Goal: Task Accomplishment & Management: Manage account settings

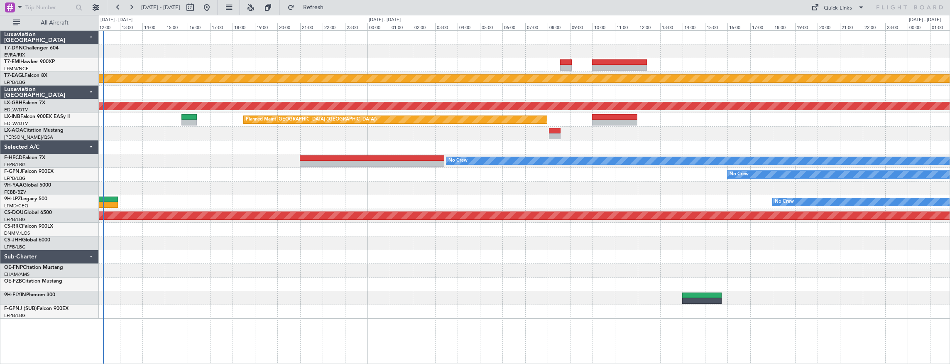
click at [192, 143] on div at bounding box center [525, 147] width 852 height 14
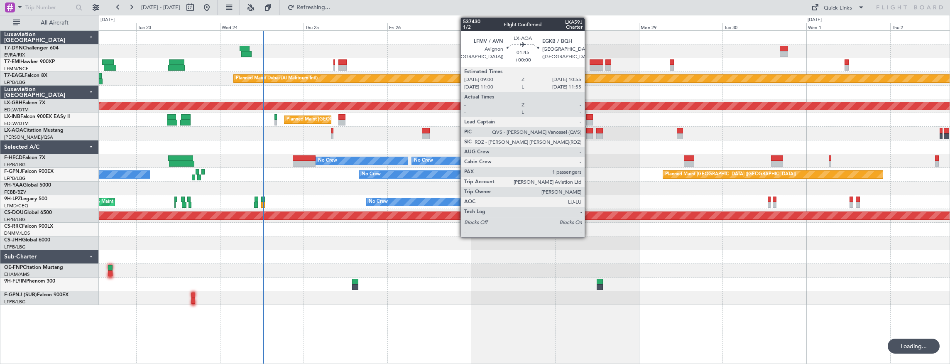
click at [589, 132] on div at bounding box center [590, 131] width 7 height 6
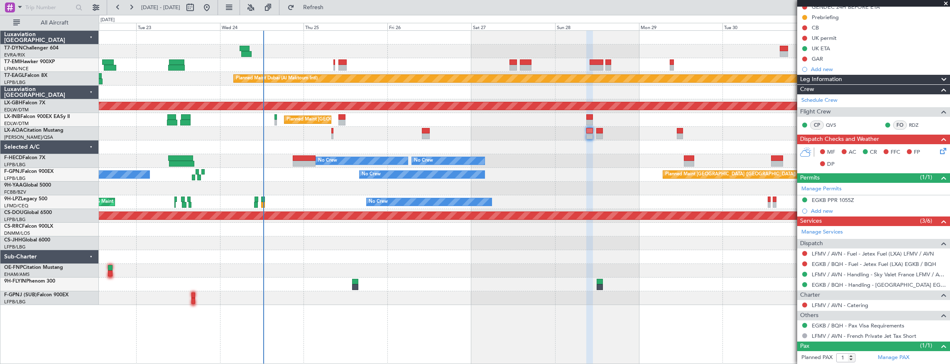
scroll to position [106, 0]
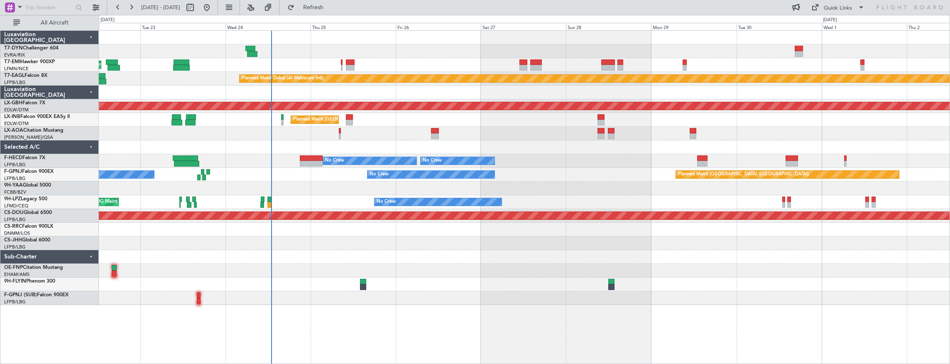
click at [414, 128] on div "Planned Maint [GEOGRAPHIC_DATA] Planned Maint [GEOGRAPHIC_DATA] (Al Maktoum Int…" at bounding box center [525, 168] width 852 height 274
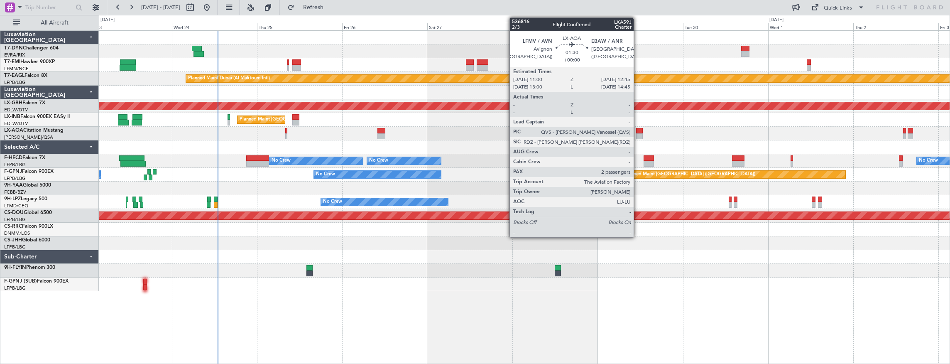
click at [638, 132] on div at bounding box center [639, 131] width 6 height 6
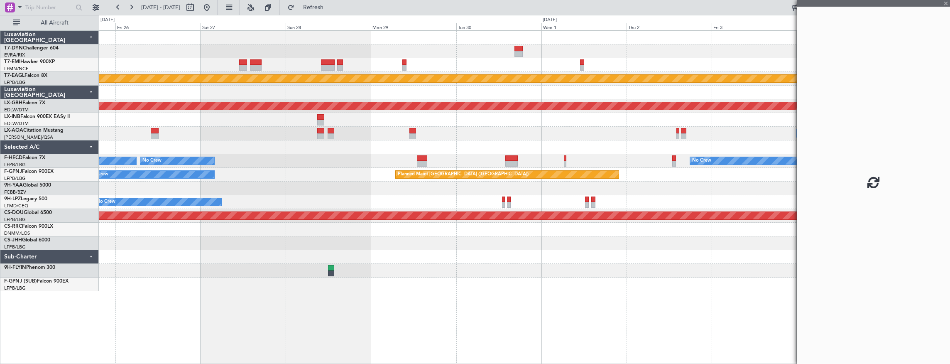
click at [433, 128] on div "No Crew Paris ([GEOGRAPHIC_DATA])" at bounding box center [525, 134] width 852 height 14
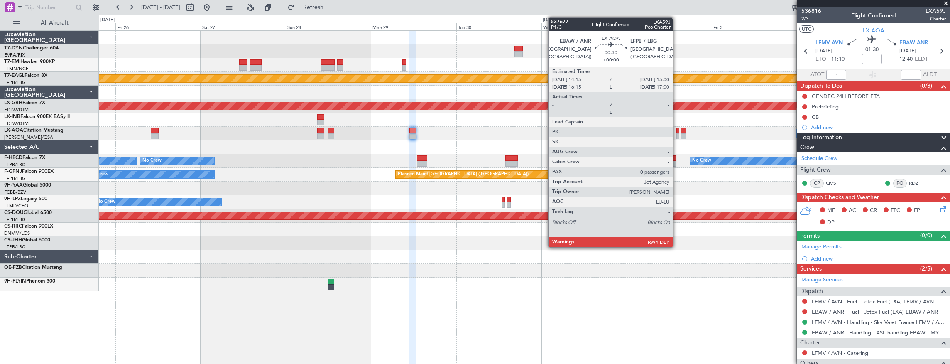
click at [677, 130] on div at bounding box center [678, 131] width 3 height 6
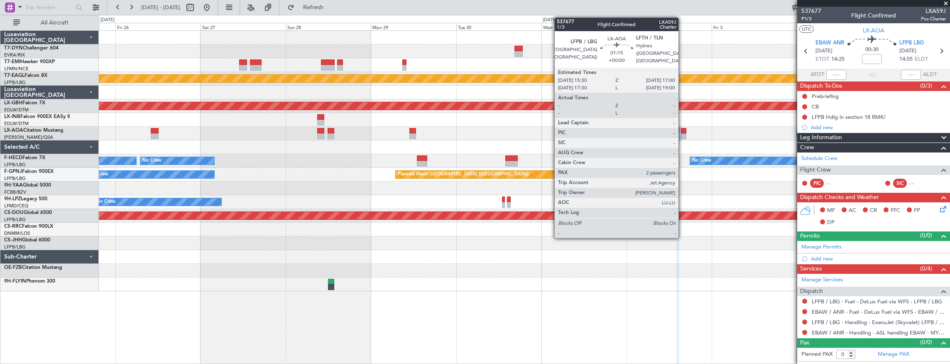
click at [683, 132] on div at bounding box center [683, 131] width 5 height 6
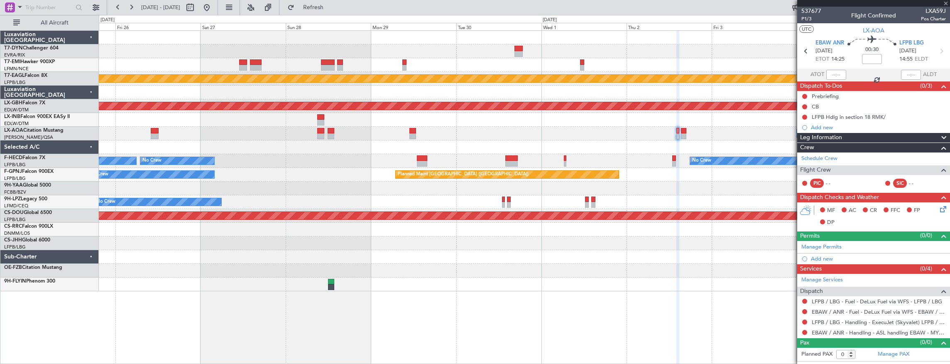
type input "2"
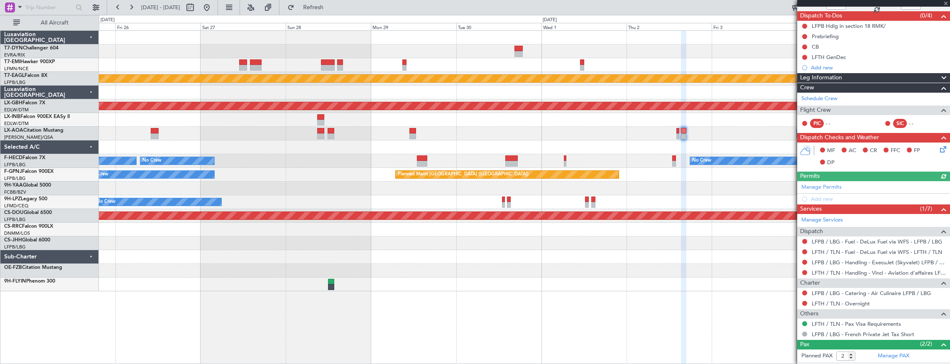
scroll to position [104, 0]
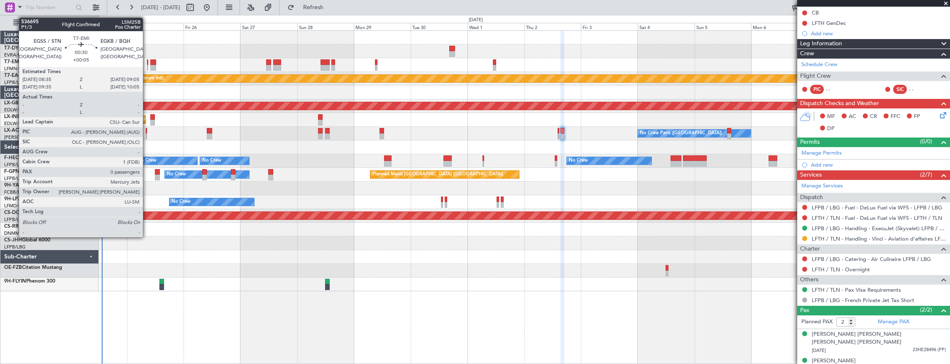
click at [147, 63] on div at bounding box center [147, 62] width 1 height 6
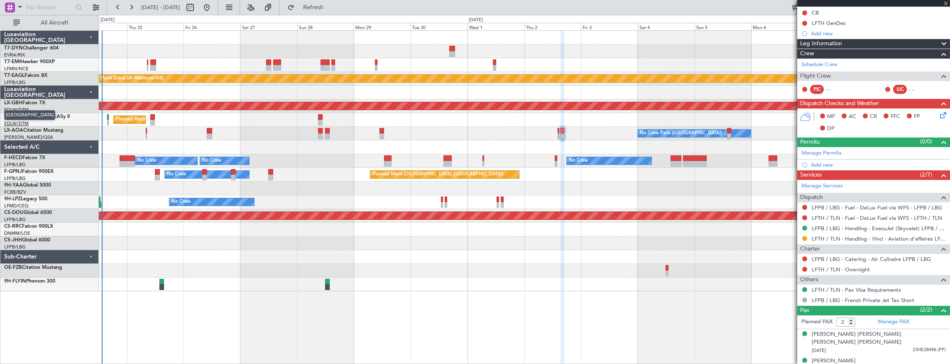
type input "+00:05"
type input "0"
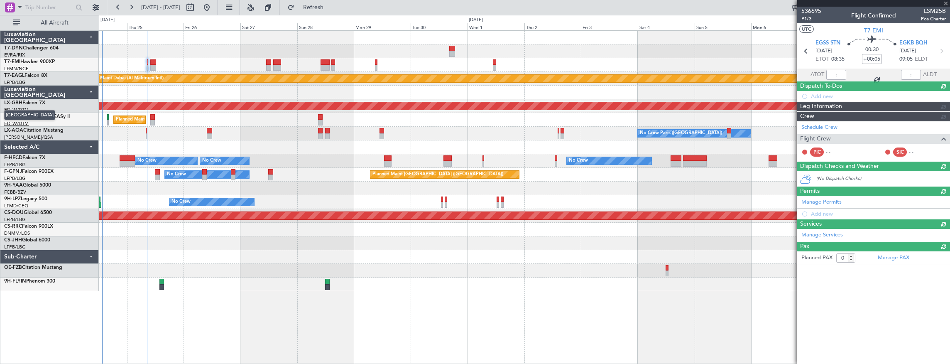
scroll to position [0, 0]
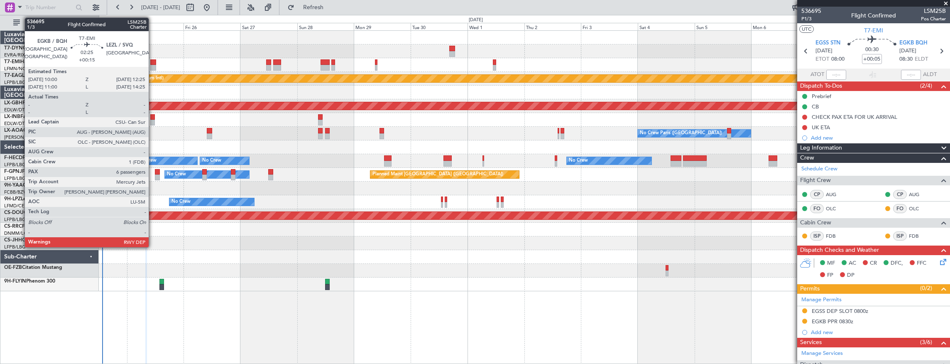
click at [153, 63] on div at bounding box center [153, 62] width 6 height 6
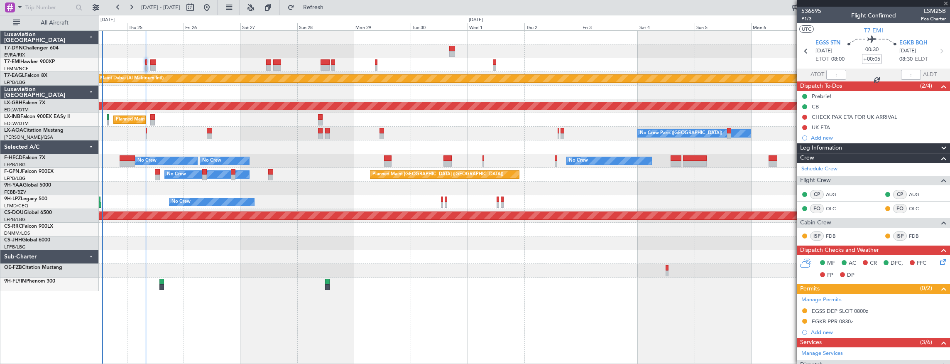
type input "+00:15"
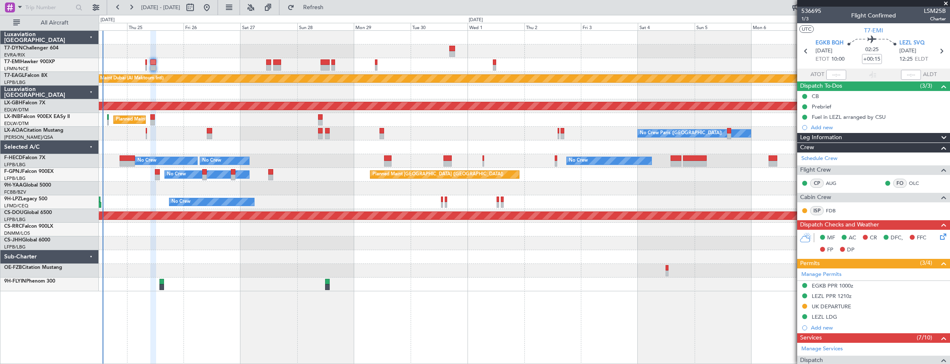
click at [946, 5] on span at bounding box center [946, 3] width 8 height 7
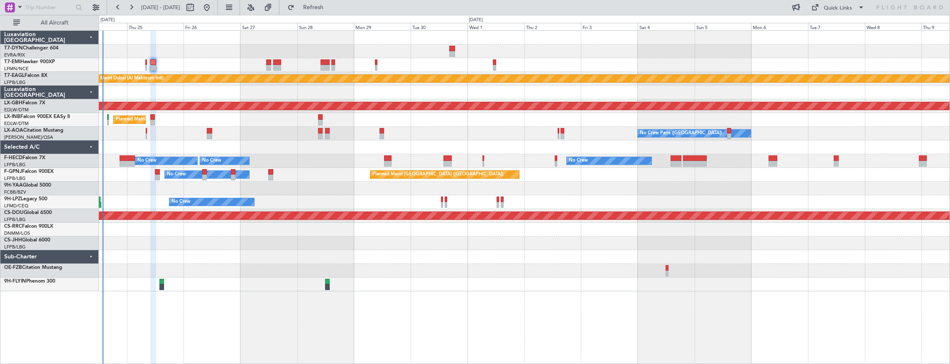
type input "0"
click at [841, 10] on div "Quick Links" at bounding box center [838, 8] width 28 height 8
click at [840, 30] on button "Trip Builder" at bounding box center [839, 27] width 62 height 20
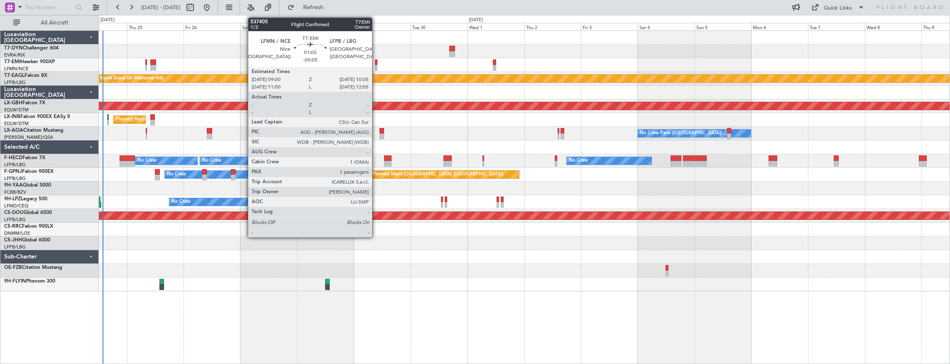
click at [376, 61] on div at bounding box center [376, 62] width 3 height 6
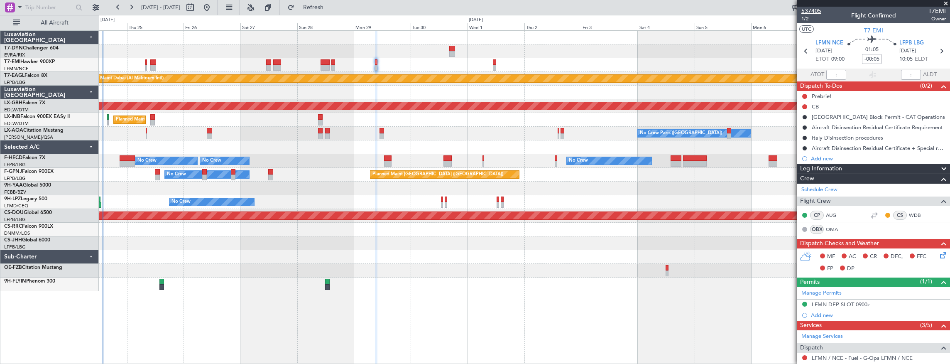
click at [818, 9] on span "537405" at bounding box center [812, 11] width 20 height 9
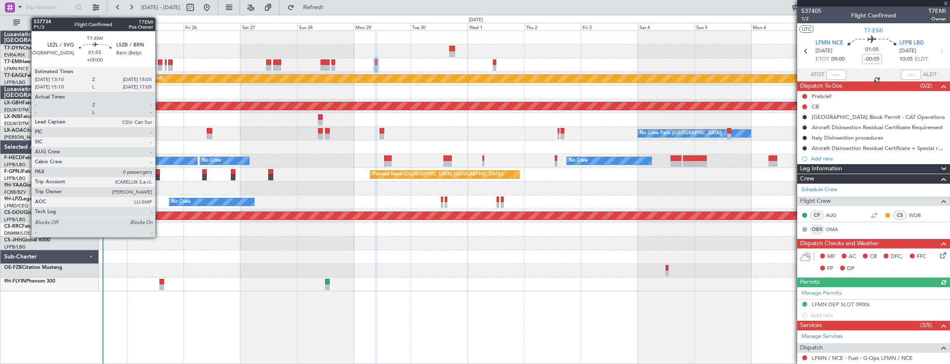
click at [160, 64] on div at bounding box center [160, 62] width 5 height 6
type input "0"
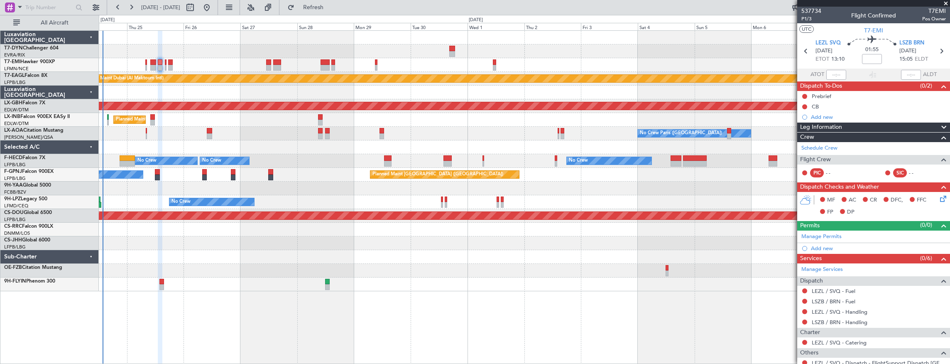
click at [157, 63] on div "Planned Maint [GEOGRAPHIC_DATA]" at bounding box center [525, 65] width 852 height 14
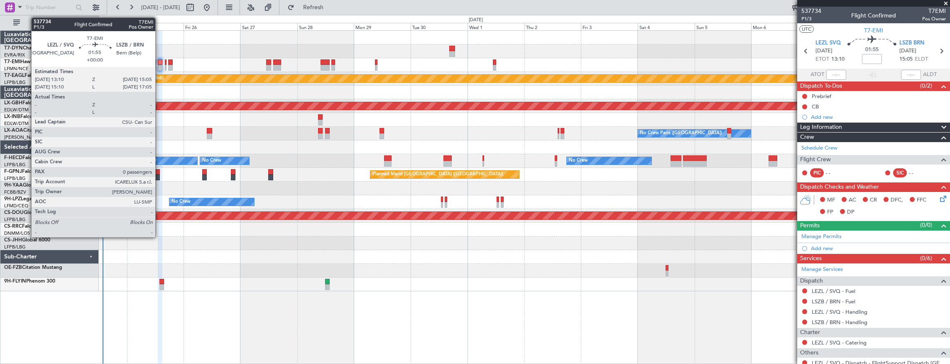
click at [160, 63] on div at bounding box center [160, 62] width 5 height 6
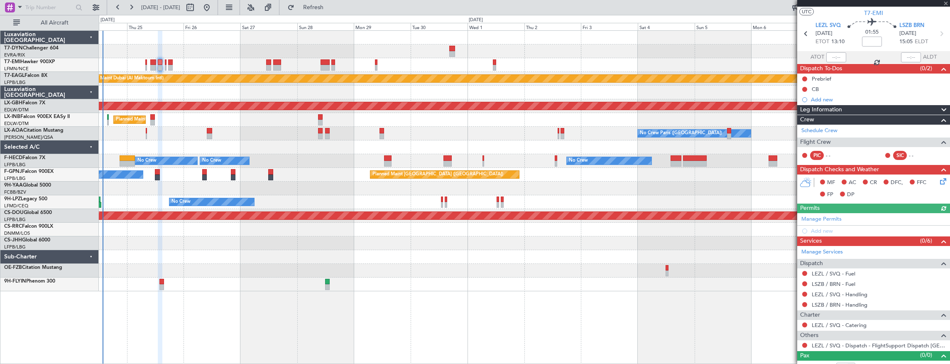
scroll to position [25, 0]
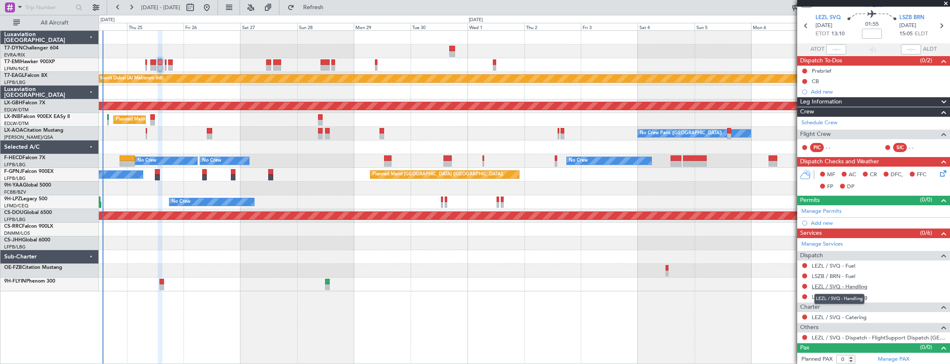
click at [847, 283] on link "LEZL / SVQ - Handling" at bounding box center [840, 286] width 56 height 7
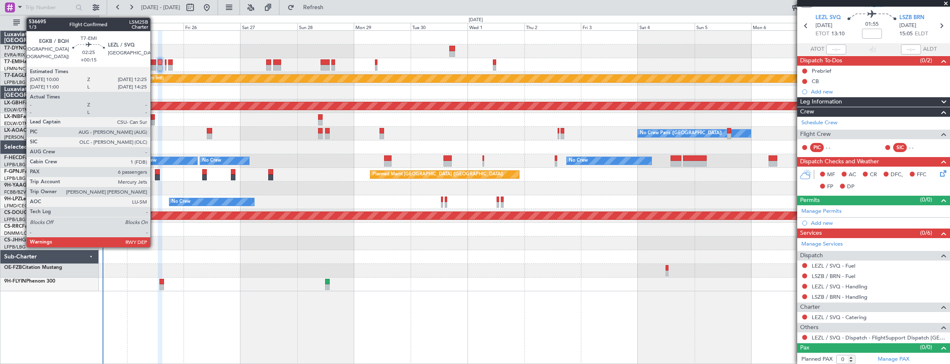
click at [155, 61] on div at bounding box center [153, 62] width 6 height 6
type input "+00:15"
type input "6"
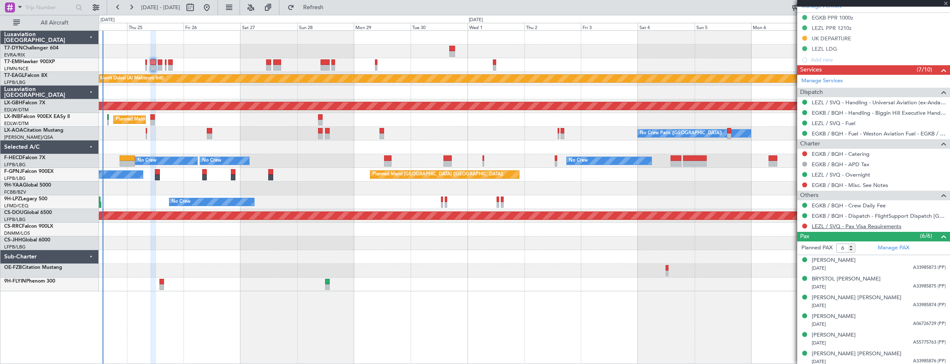
scroll to position [268, 0]
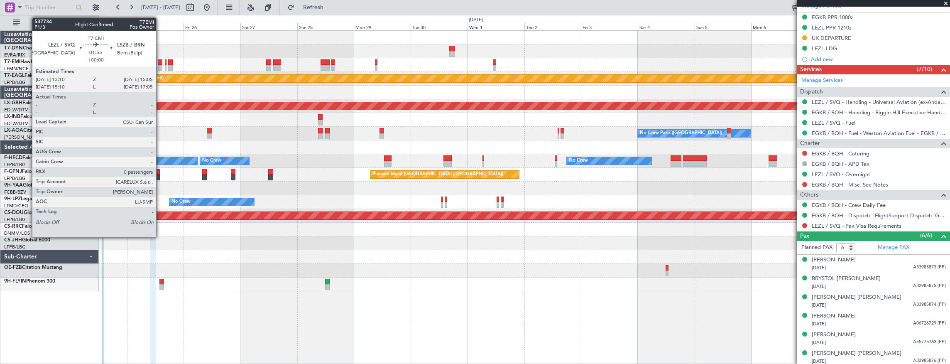
click at [160, 60] on div at bounding box center [160, 62] width 5 height 6
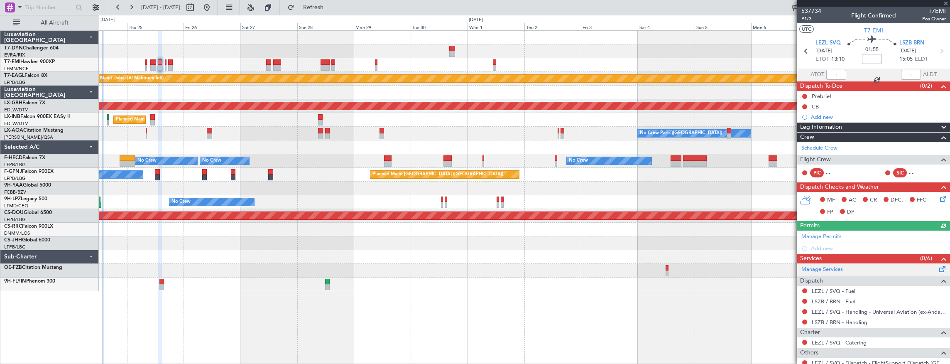
scroll to position [25, 0]
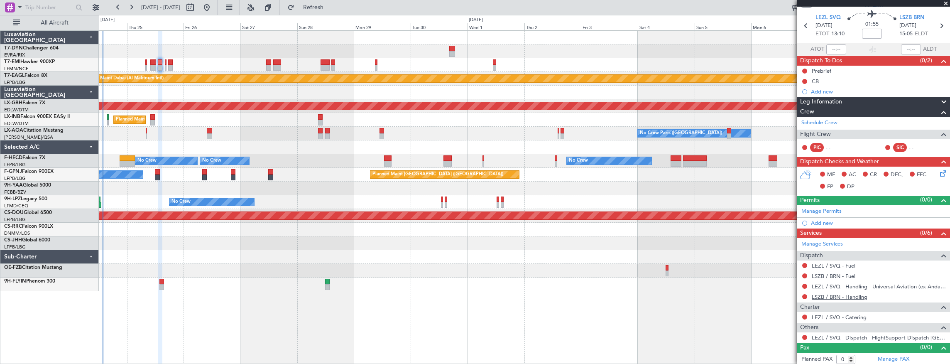
click at [837, 295] on link "LSZB / BRN - Handling" at bounding box center [840, 296] width 56 height 7
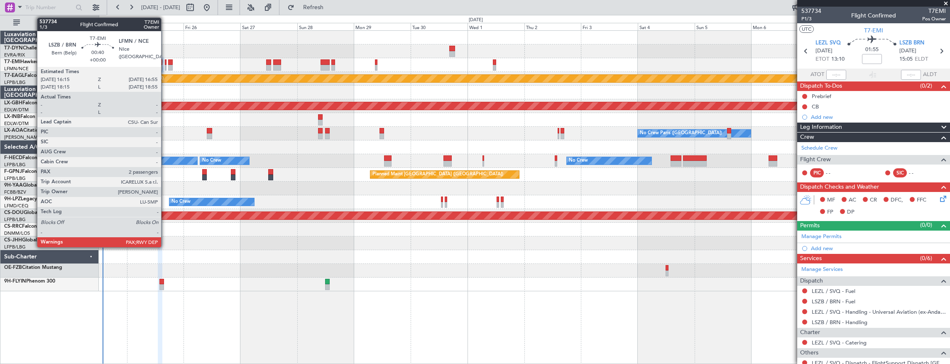
click at [165, 62] on div at bounding box center [166, 62] width 2 height 6
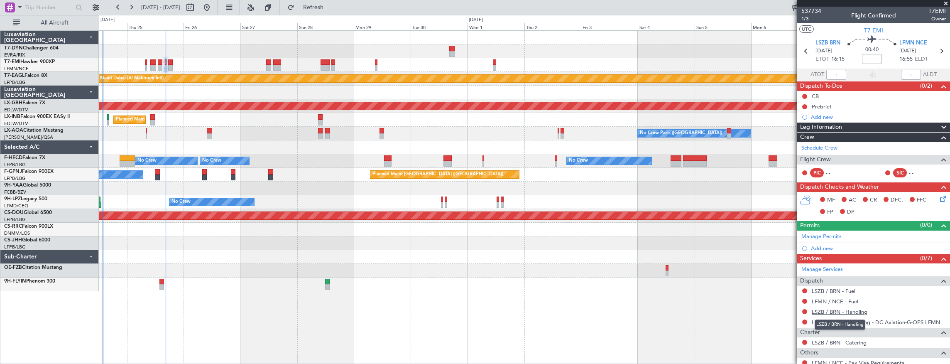
click at [857, 312] on link "LSZB / BRN - Handling" at bounding box center [840, 311] width 56 height 7
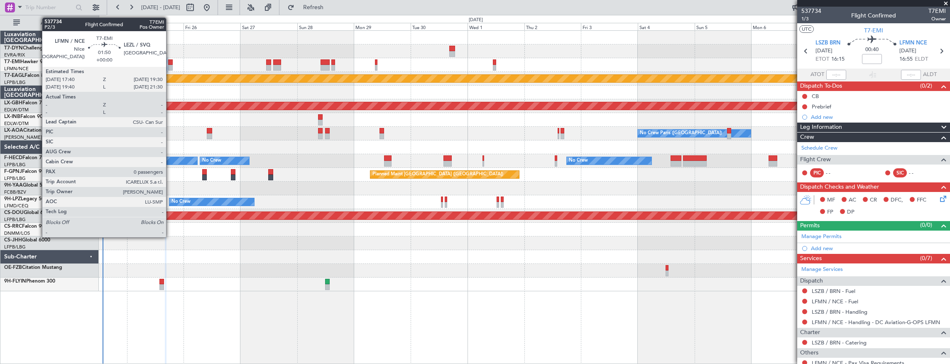
click at [170, 62] on div at bounding box center [170, 62] width 5 height 6
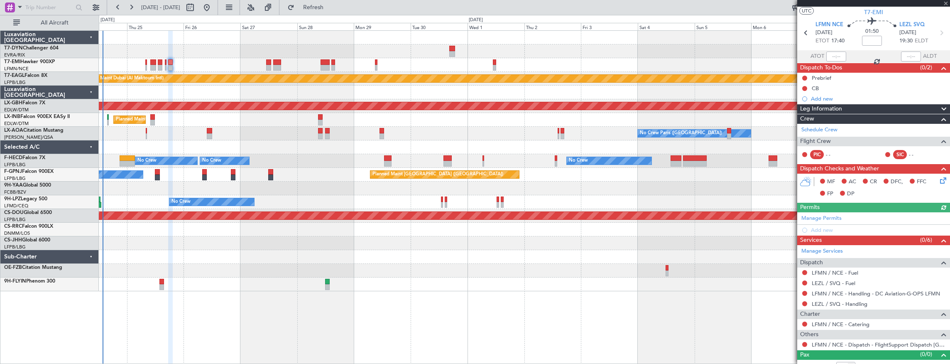
scroll to position [25, 0]
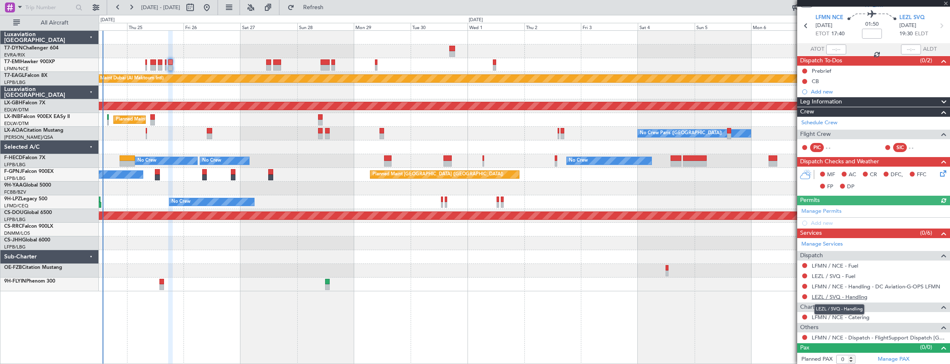
click at [861, 296] on link "LEZL / SVQ - Handling" at bounding box center [840, 296] width 56 height 7
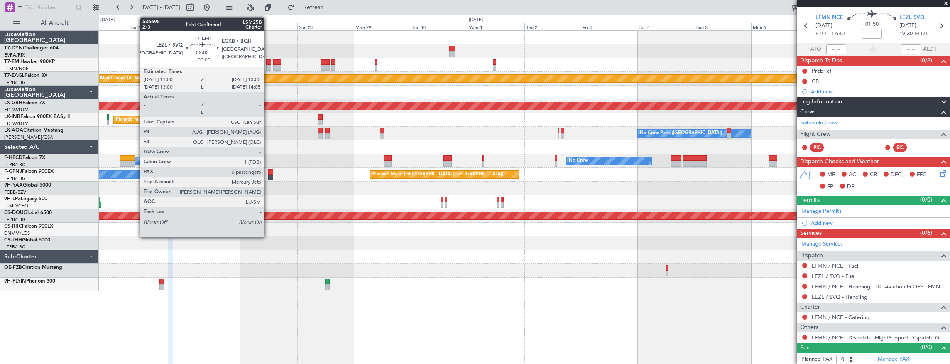
click at [268, 61] on div at bounding box center [268, 62] width 5 height 6
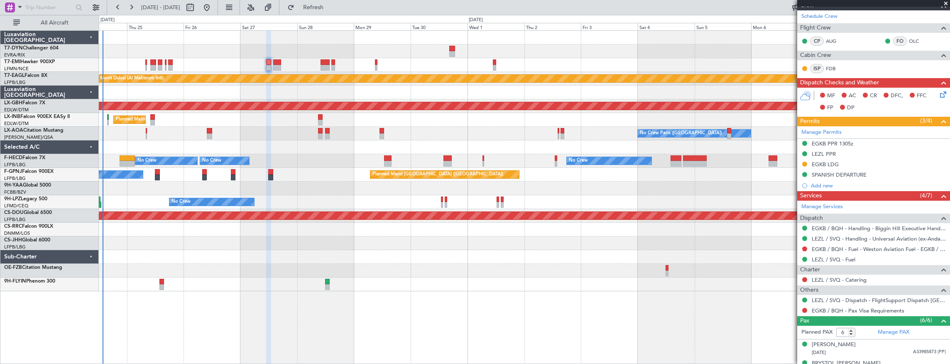
scroll to position [192, 0]
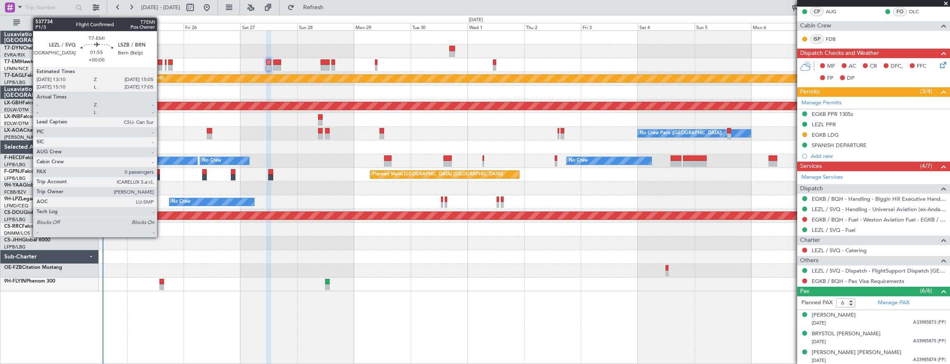
click at [161, 63] on div at bounding box center [160, 62] width 5 height 6
type input "0"
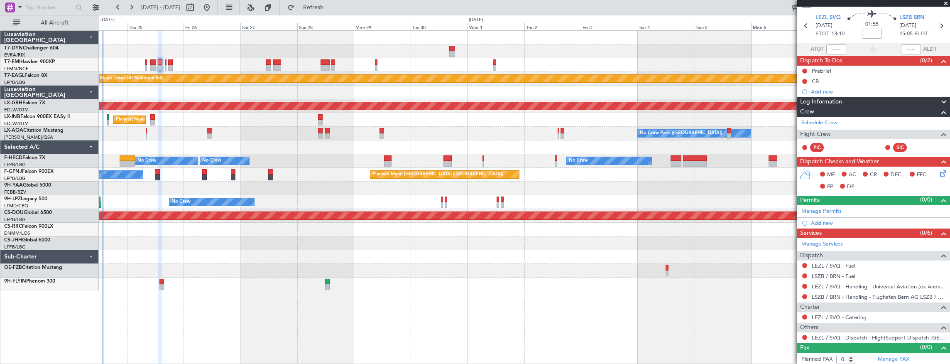
scroll to position [0, 0]
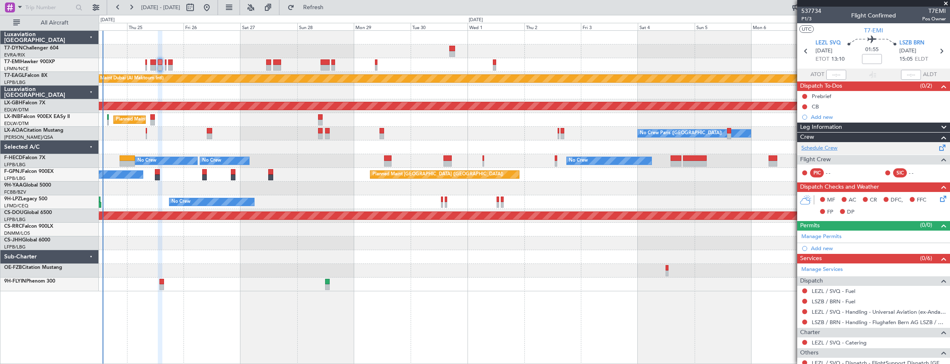
click at [819, 148] on link "Schedule Crew" at bounding box center [820, 148] width 36 height 8
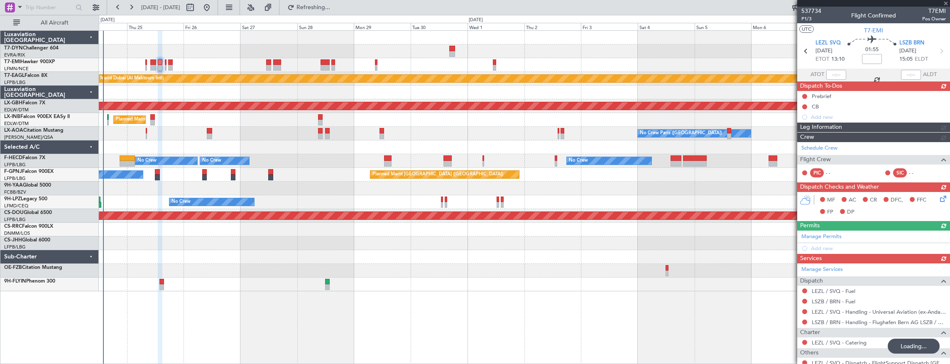
type input "+00:10"
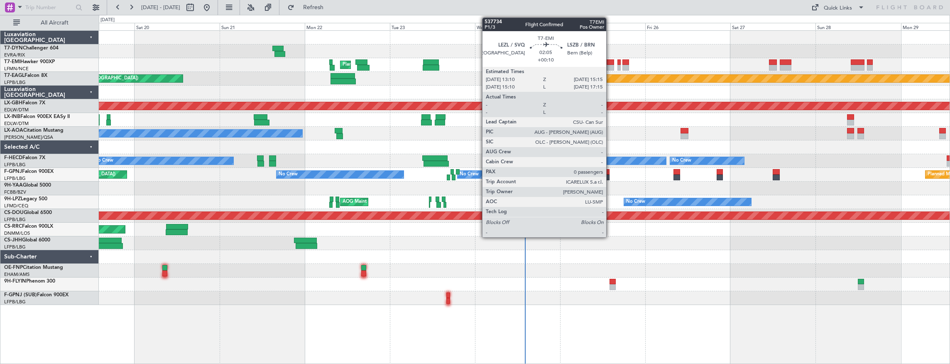
click at [611, 62] on div at bounding box center [610, 62] width 7 height 6
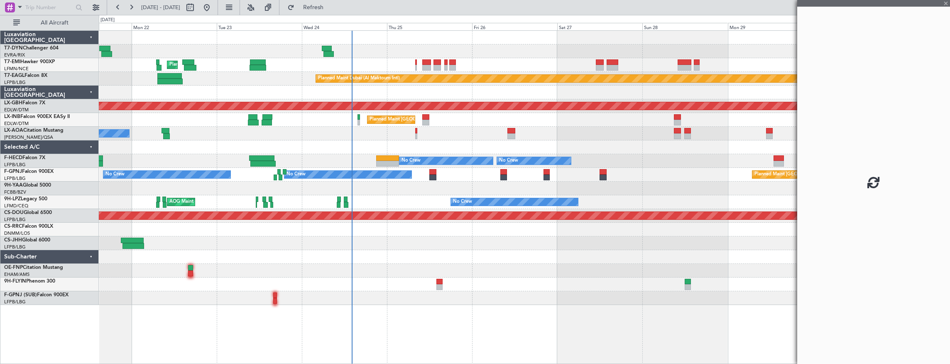
click at [450, 57] on div at bounding box center [525, 51] width 852 height 14
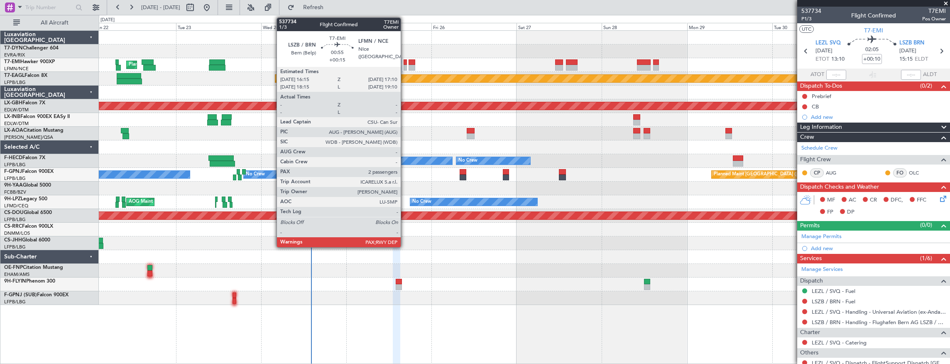
click at [405, 63] on div at bounding box center [405, 62] width 3 height 6
type input "+00:15"
type input "2"
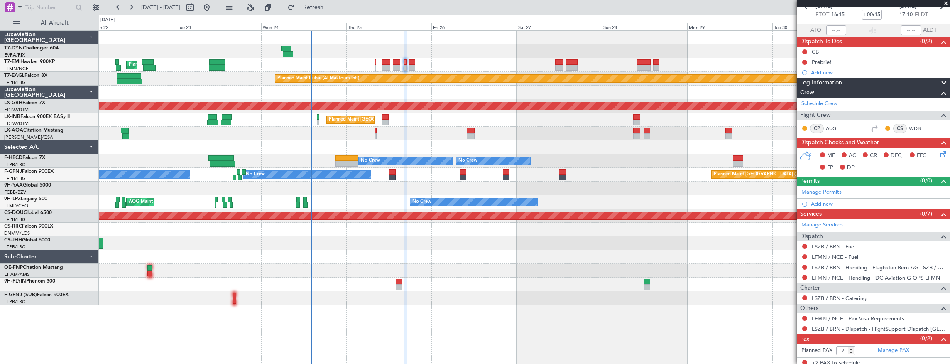
scroll to position [47, 0]
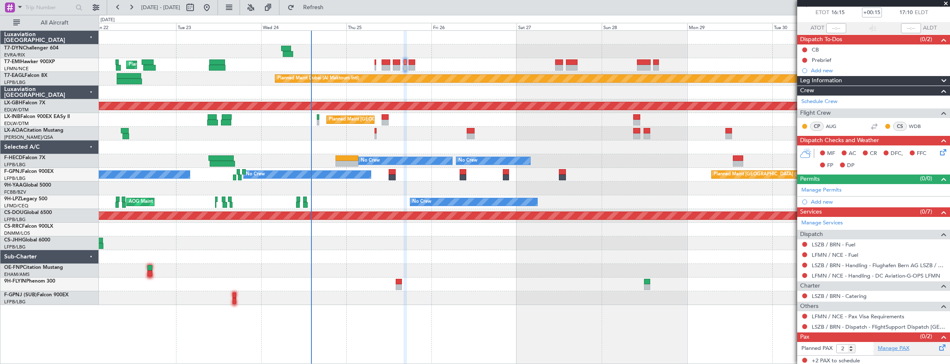
click at [892, 348] on link "Manage PAX" at bounding box center [894, 348] width 32 height 8
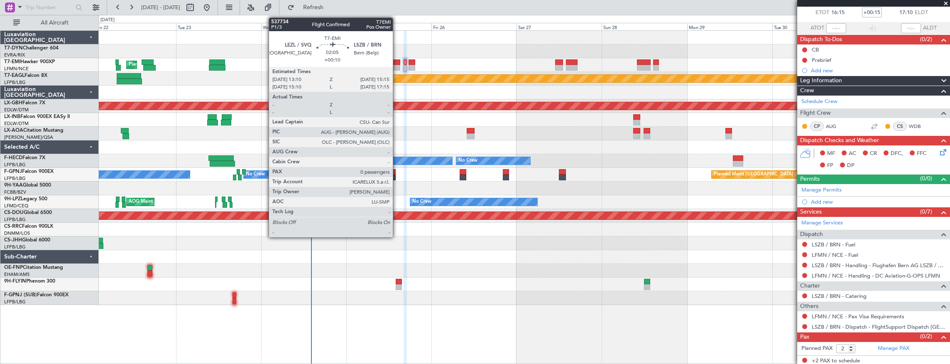
click at [397, 62] on div at bounding box center [396, 62] width 7 height 6
type input "+00:10"
type input "0"
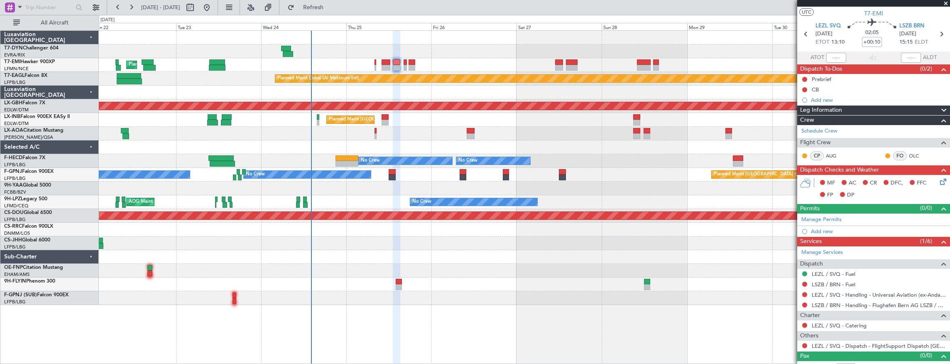
scroll to position [25, 0]
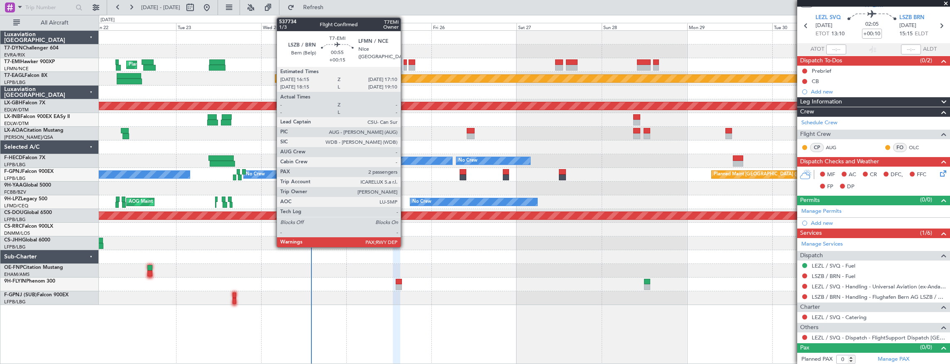
click at [405, 63] on div at bounding box center [405, 62] width 3 height 6
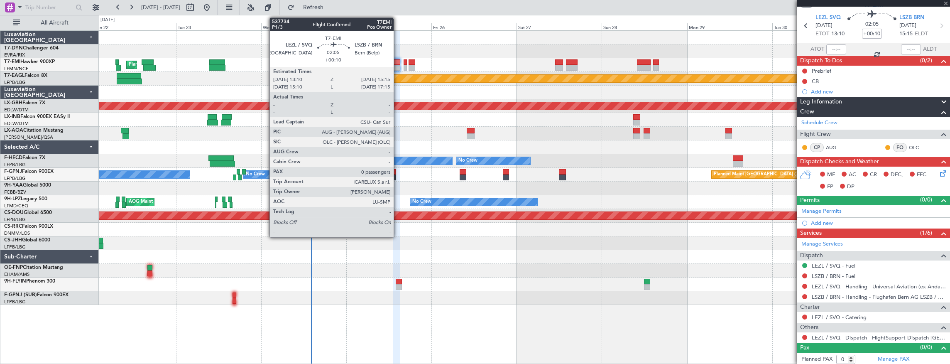
type input "+00:15"
type input "2"
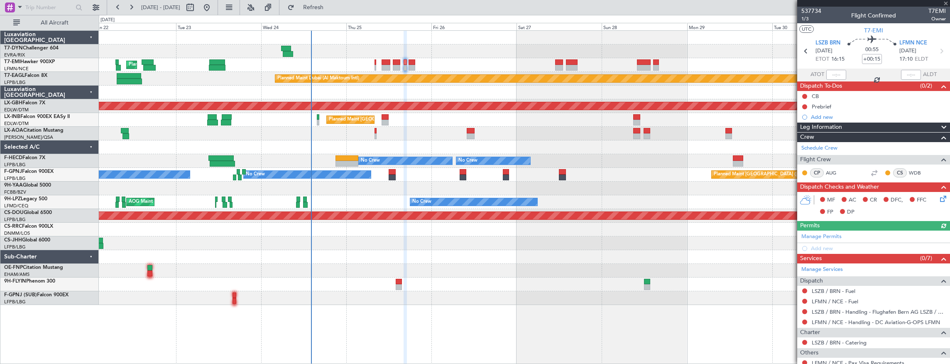
scroll to position [73, 0]
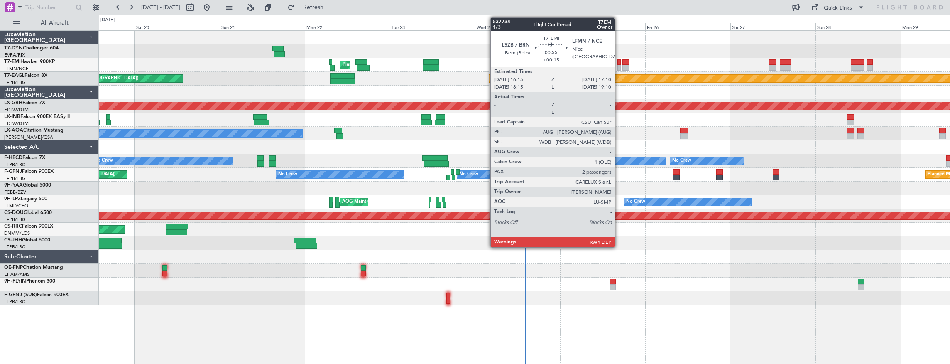
click at [619, 62] on div at bounding box center [619, 62] width 3 height 6
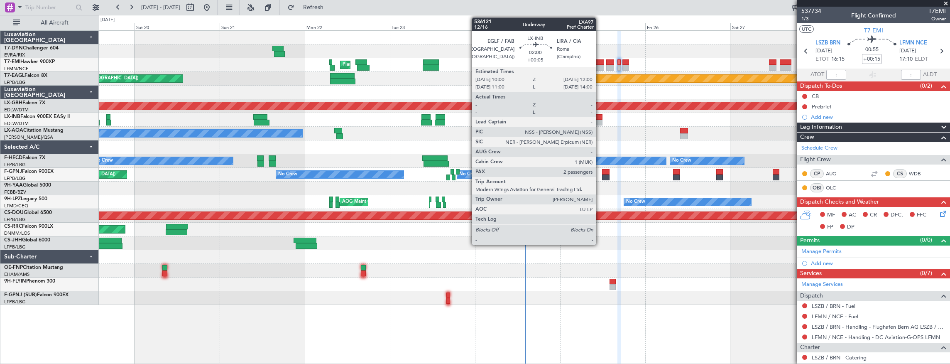
click at [600, 115] on div at bounding box center [598, 117] width 7 height 6
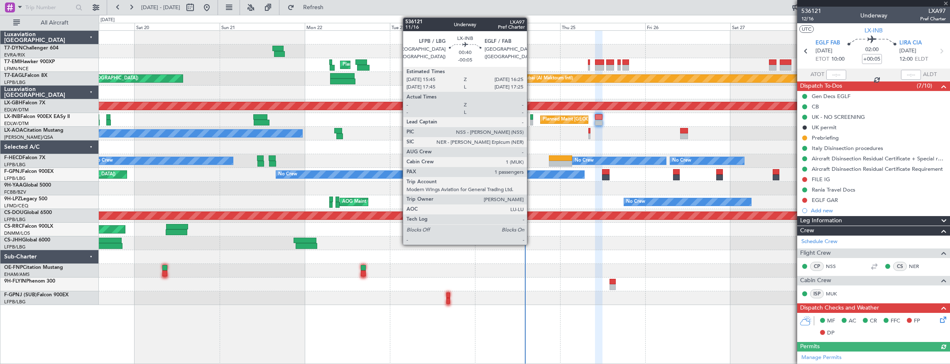
click at [531, 117] on div at bounding box center [531, 117] width 2 height 6
type input "-00:05"
type input "1"
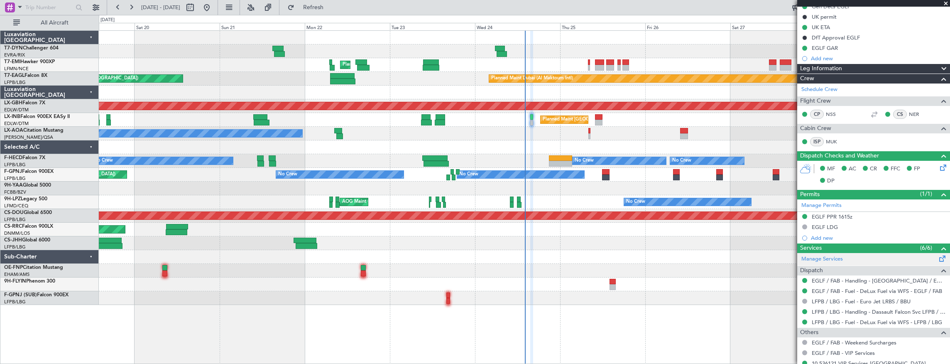
scroll to position [165, 0]
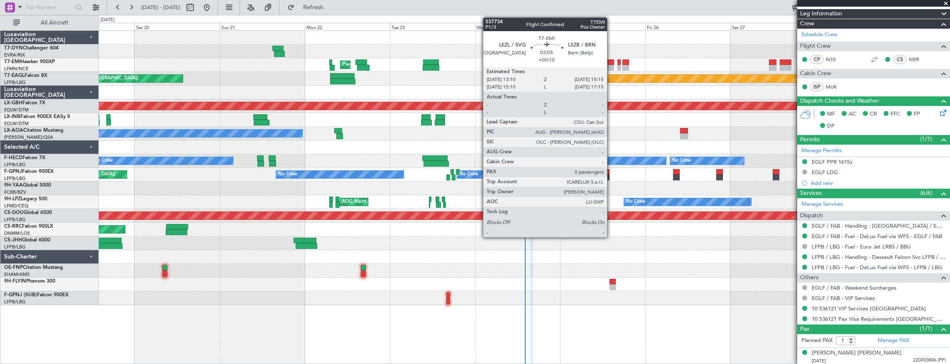
click at [611, 65] on div at bounding box center [610, 68] width 7 height 6
type input "+00:10"
type input "0"
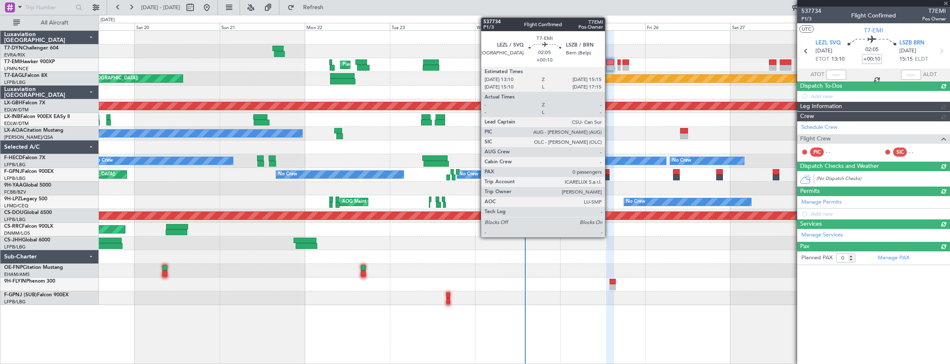
scroll to position [0, 0]
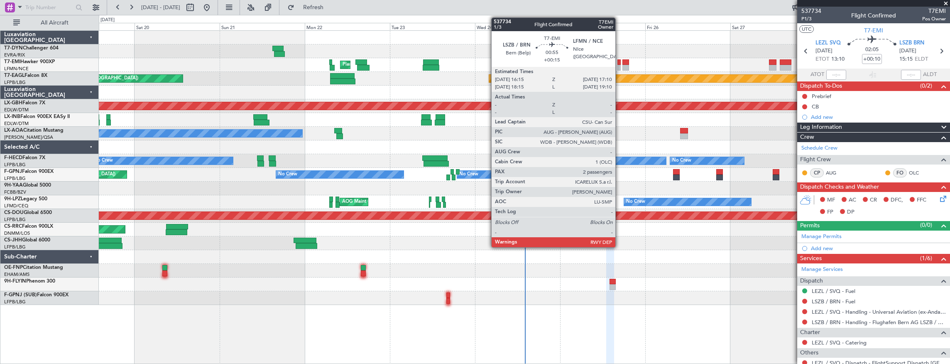
click at [620, 64] on div at bounding box center [619, 62] width 3 height 6
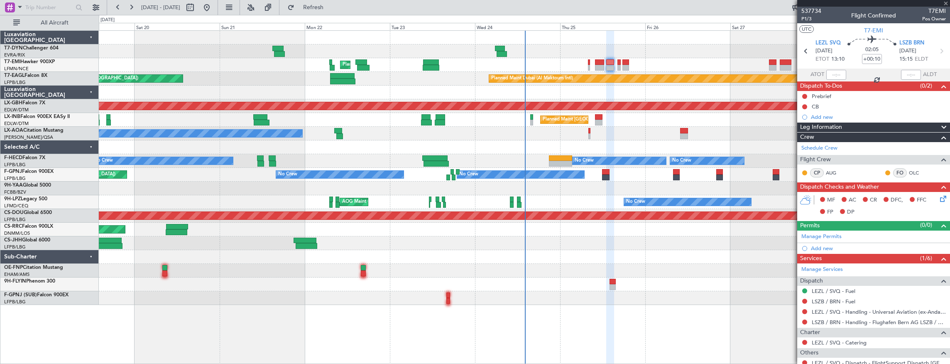
type input "+00:15"
type input "2"
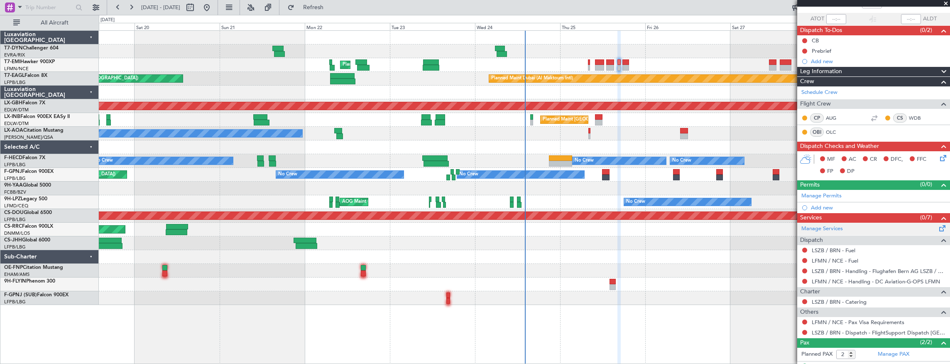
scroll to position [88, 0]
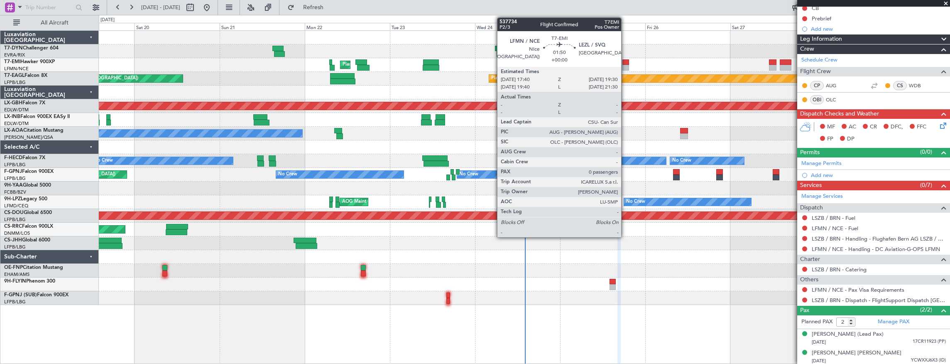
click at [626, 64] on div at bounding box center [626, 62] width 7 height 6
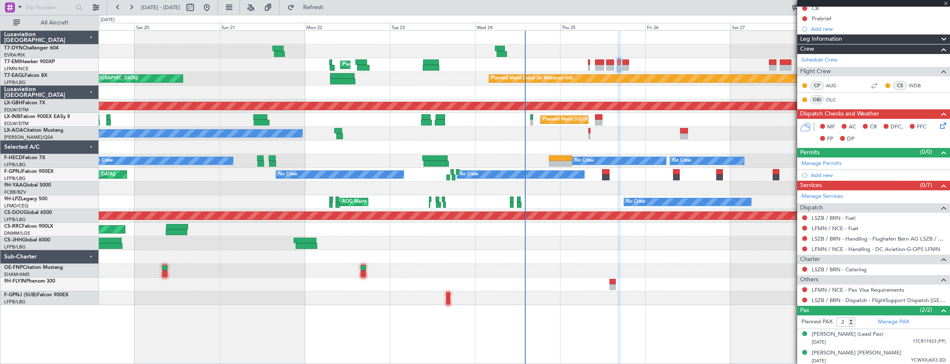
type input "0"
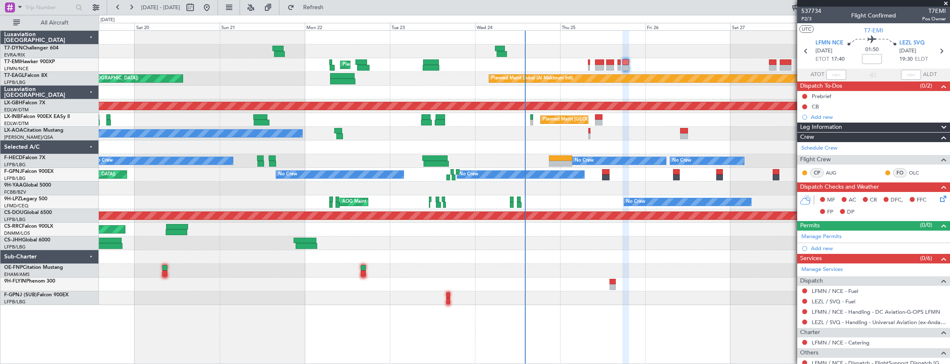
click at [594, 54] on div at bounding box center [525, 51] width 852 height 14
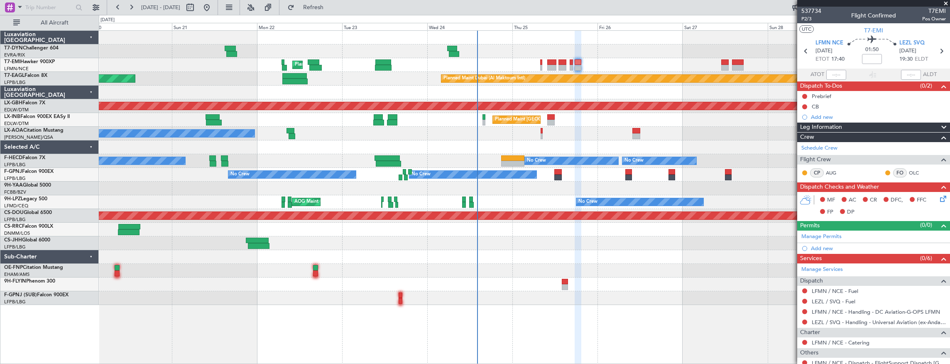
scroll to position [25, 0]
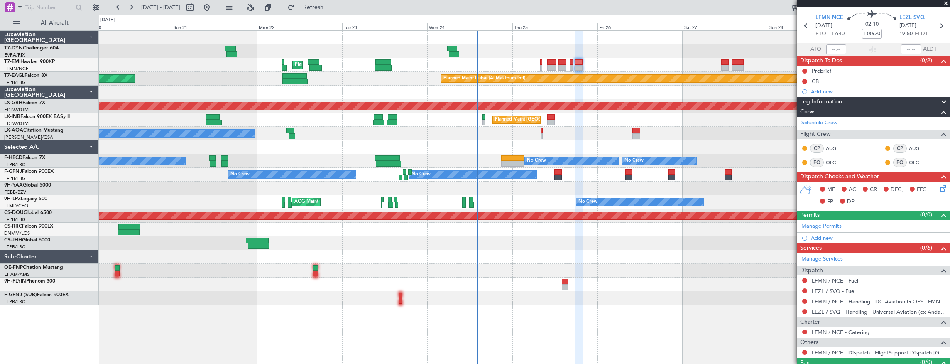
click at [347, 51] on div "Planned Maint [GEOGRAPHIC_DATA] Planned Maint [GEOGRAPHIC_DATA] (Al Maktoum Int…" at bounding box center [525, 168] width 852 height 274
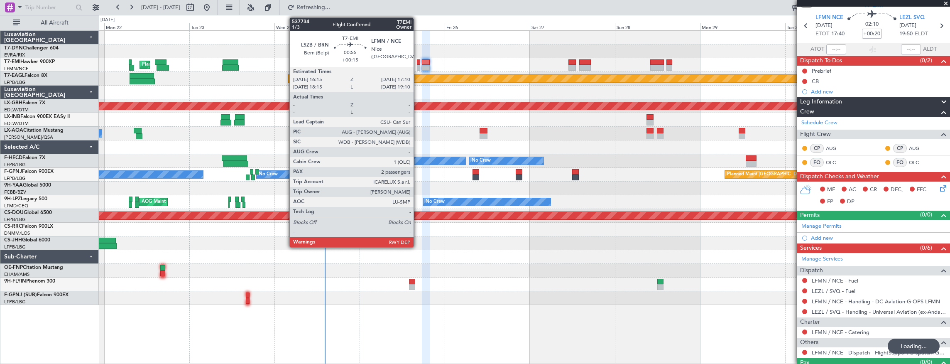
click at [418, 62] on div at bounding box center [418, 62] width 3 height 6
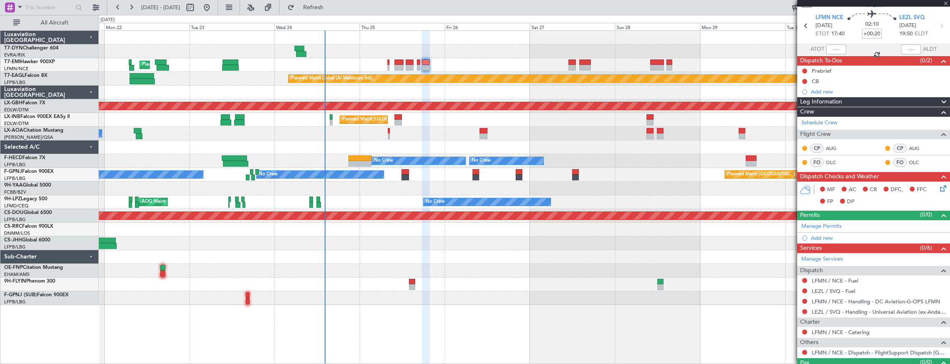
type input "+00:15"
type input "2"
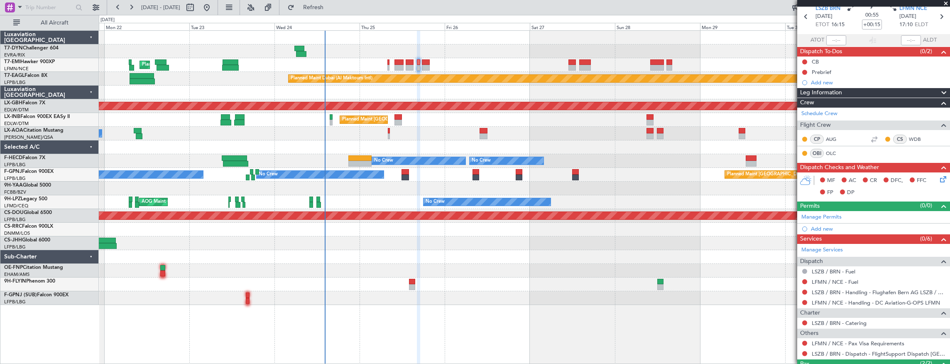
scroll to position [0, 0]
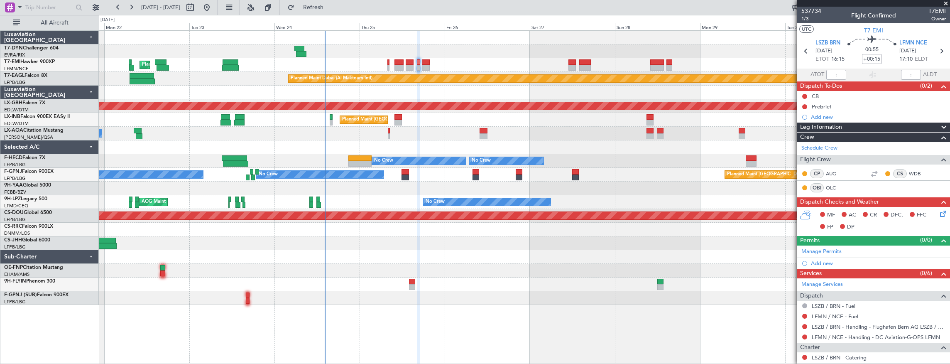
click at [810, 17] on span "1/3" at bounding box center [812, 18] width 20 height 7
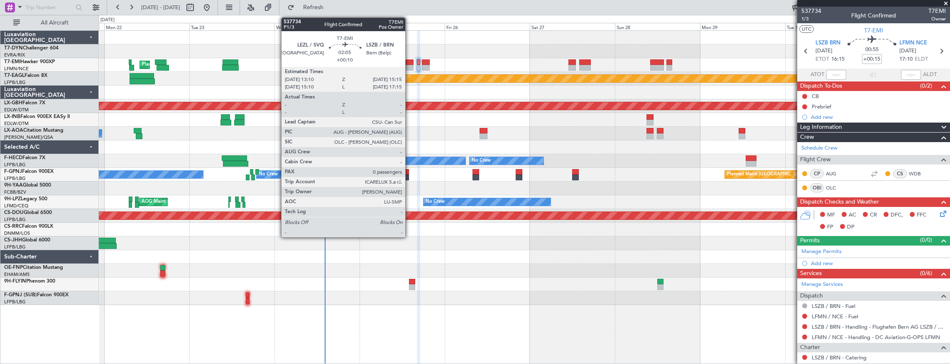
click at [410, 61] on div at bounding box center [409, 62] width 7 height 6
type input "+00:10"
type input "0"
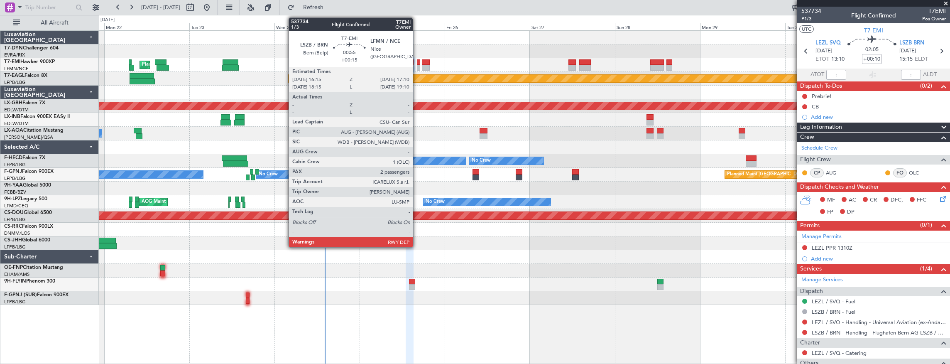
click at [417, 65] on div at bounding box center [418, 68] width 3 height 6
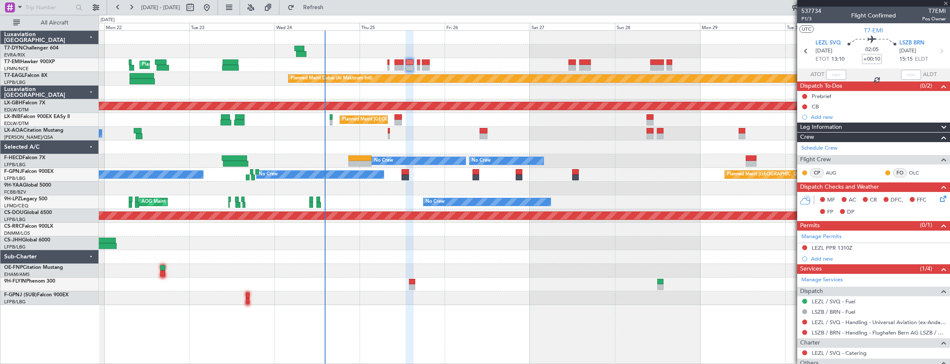
type input "+00:15"
type input "2"
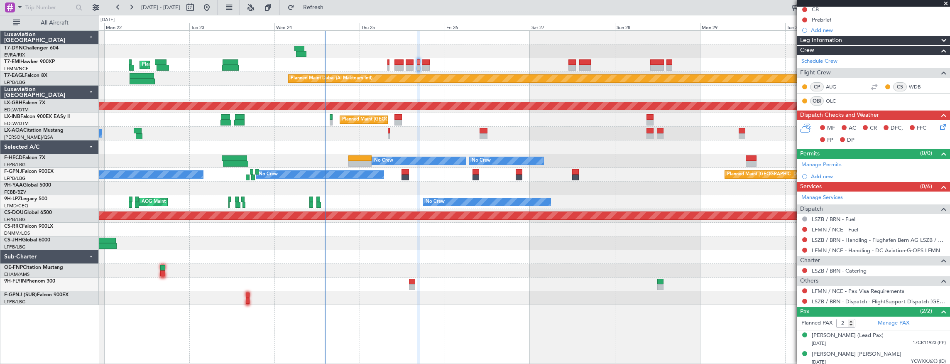
scroll to position [88, 0]
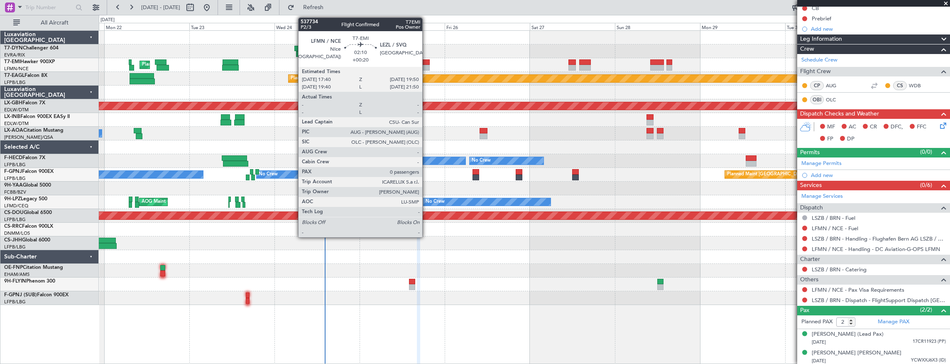
click at [427, 62] on div at bounding box center [426, 62] width 8 height 6
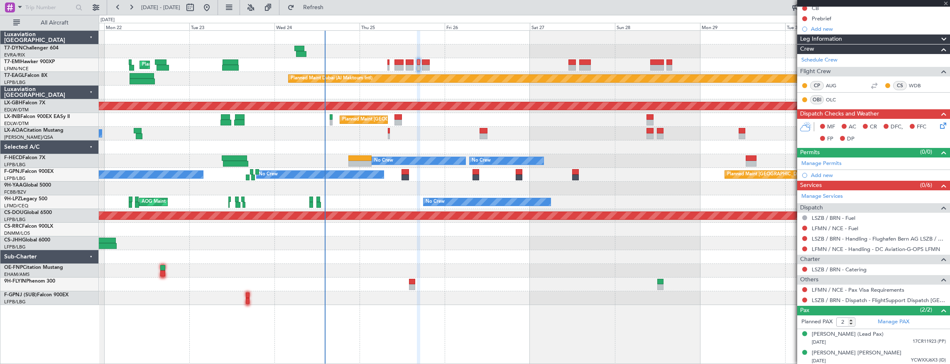
type input "+00:20"
type input "0"
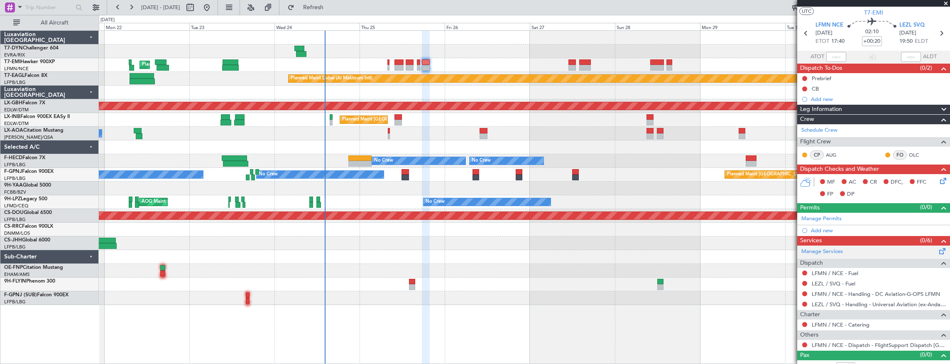
scroll to position [25, 0]
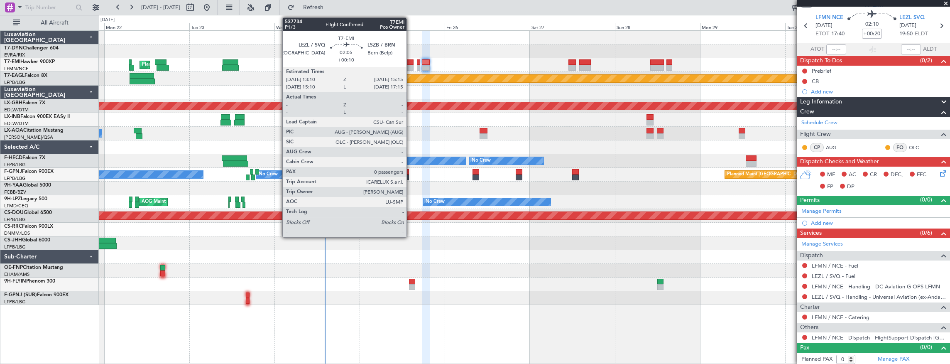
click at [411, 64] on div at bounding box center [409, 62] width 7 height 6
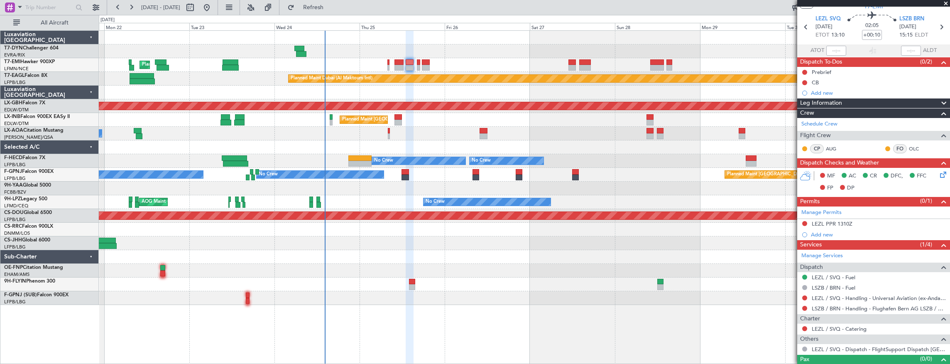
scroll to position [36, 0]
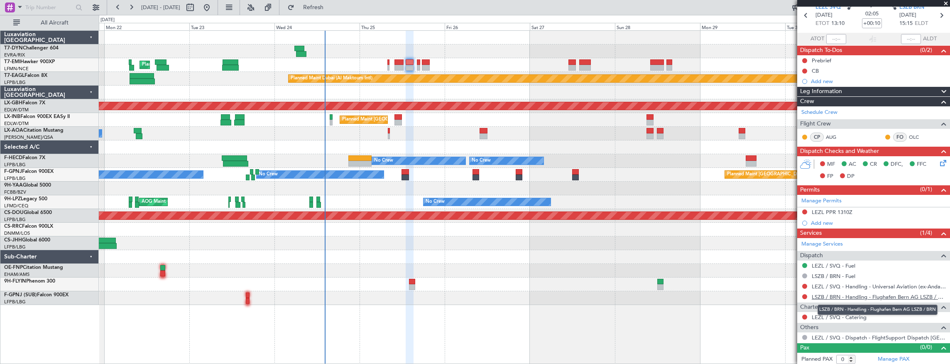
click at [829, 295] on link "LSZB / BRN - Handling - Flughafen Bern AG LSZB / BRN" at bounding box center [879, 296] width 134 height 7
click at [833, 297] on link "LSZB / BRN - Handling - Flughafen Bern AG LSZB / BRN" at bounding box center [879, 296] width 134 height 7
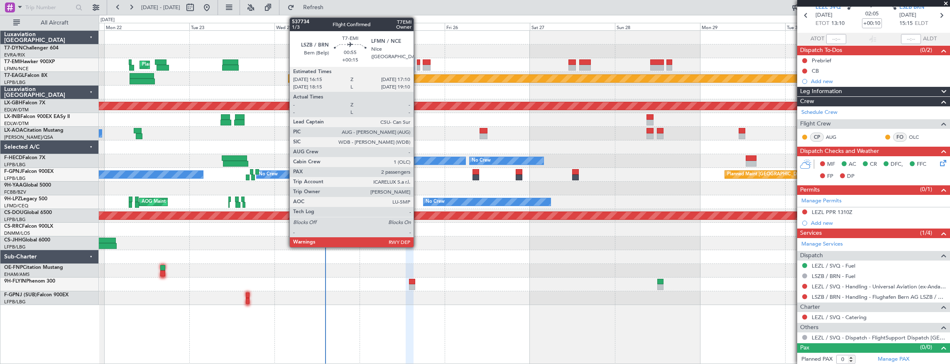
click at [418, 64] on div at bounding box center [418, 62] width 3 height 6
type input "+00:15"
type input "2"
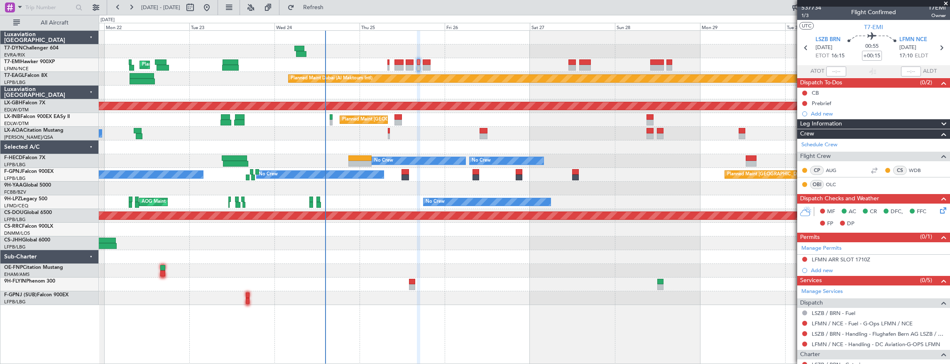
scroll to position [0, 0]
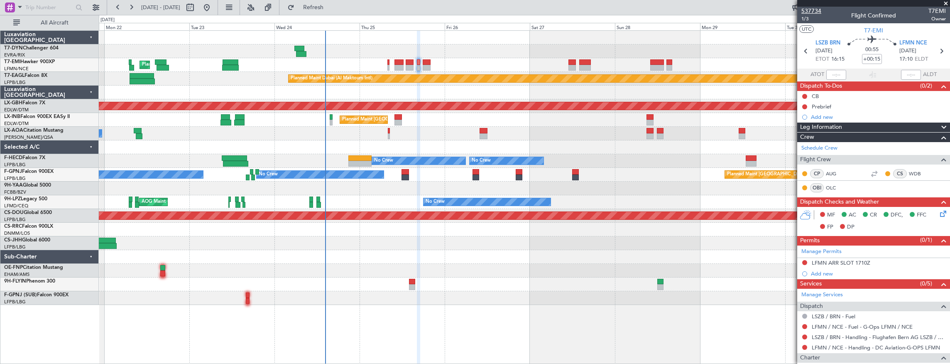
click at [812, 10] on span "537734" at bounding box center [812, 11] width 20 height 9
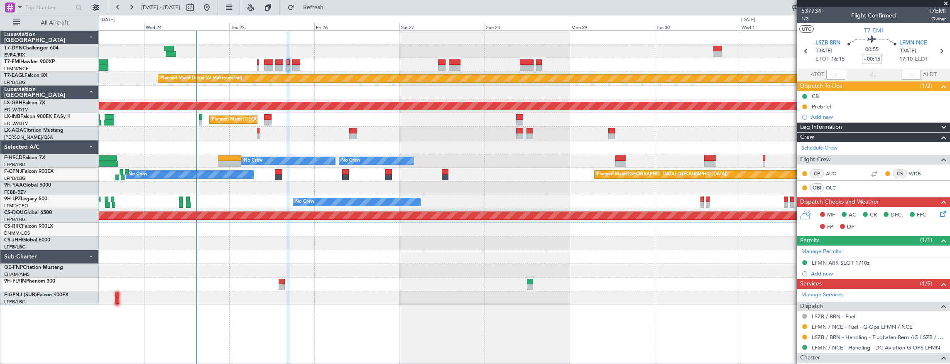
click at [103, 247] on div "Planned Maint [GEOGRAPHIC_DATA] Planned Maint [GEOGRAPHIC_DATA] (Al Maktoum Int…" at bounding box center [525, 168] width 852 height 274
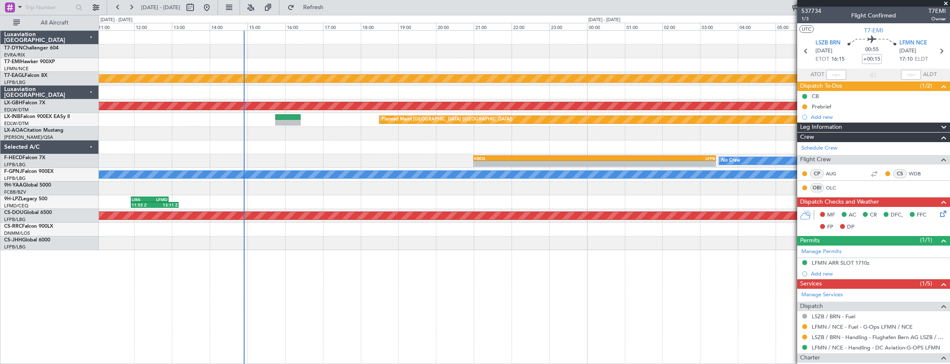
click at [292, 142] on div "06:13 Z 09:06 Z EVRA 05:45 Z LTFM 08:30 Z - - EGKB 10:00 Z LEZL 12:25 Z - - LEZ…" at bounding box center [525, 140] width 852 height 219
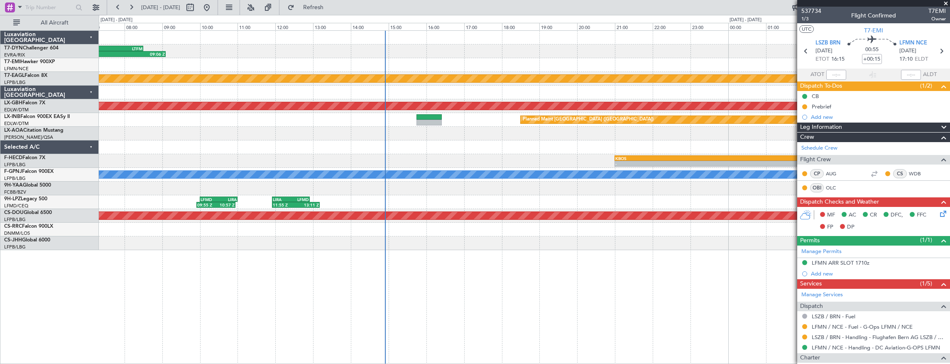
click at [435, 160] on div "No Crew - - KBOS 21:00 Z LFPB 03:25 Z" at bounding box center [525, 161] width 852 height 14
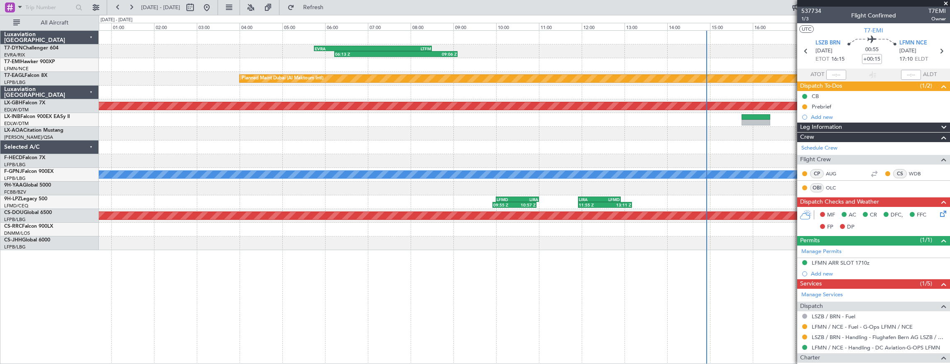
click at [774, 152] on div at bounding box center [525, 147] width 852 height 14
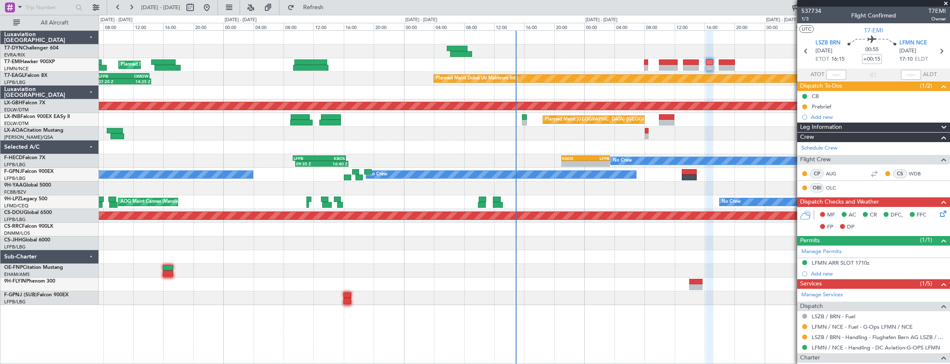
click at [554, 141] on div at bounding box center [525, 147] width 852 height 14
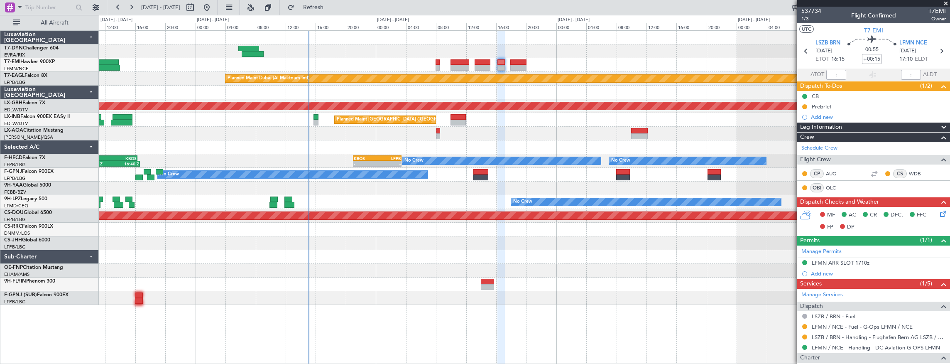
click at [422, 258] on div at bounding box center [525, 257] width 852 height 14
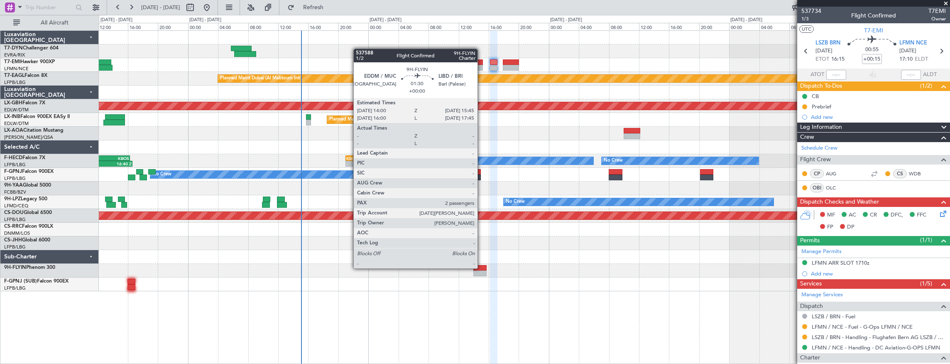
click at [482, 268] on div at bounding box center [480, 268] width 13 height 6
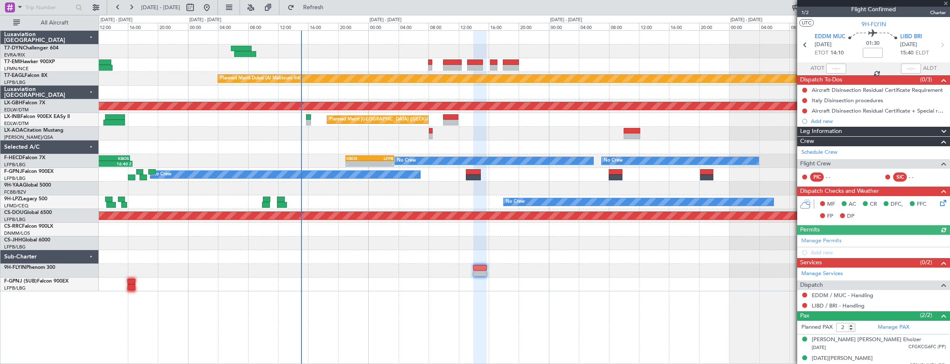
scroll to position [12, 0]
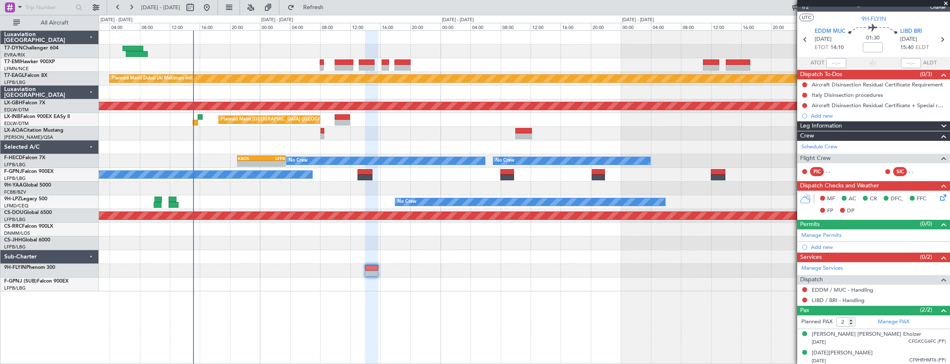
click at [437, 33] on div at bounding box center [525, 38] width 852 height 14
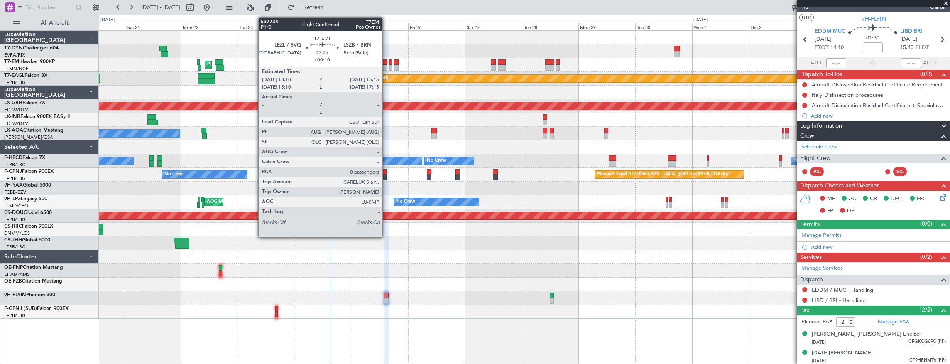
click at [387, 66] on div at bounding box center [385, 68] width 5 height 6
type input "+00:10"
type input "0"
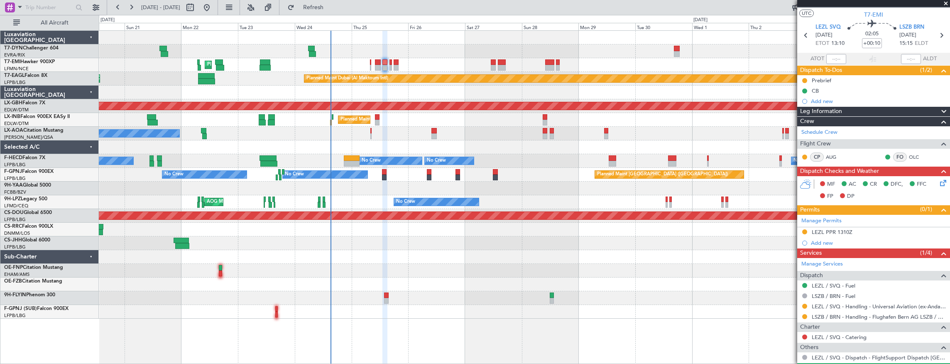
scroll to position [0, 0]
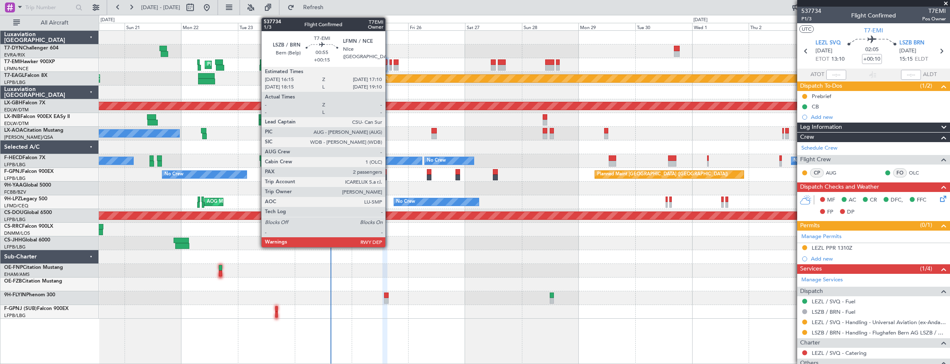
click at [390, 65] on div at bounding box center [391, 68] width 2 height 6
type input "+00:15"
type input "2"
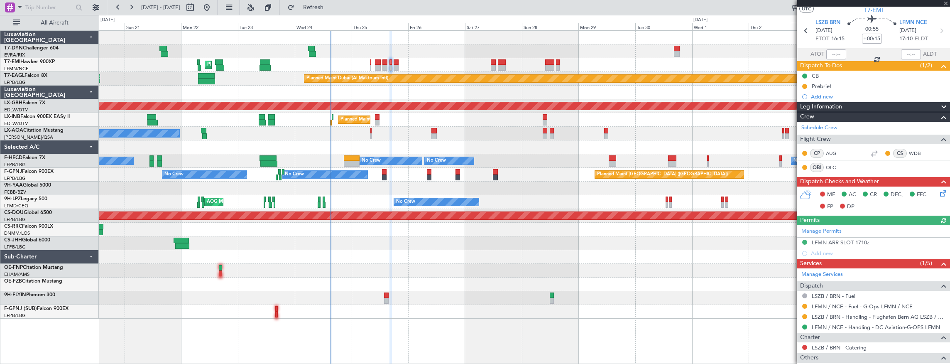
scroll to position [55, 0]
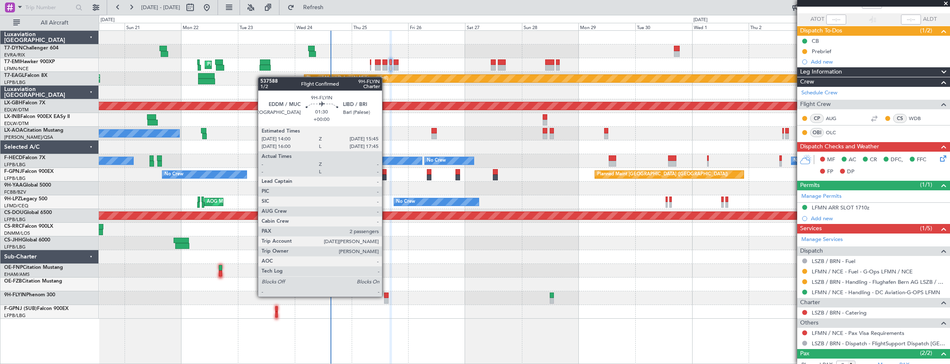
click at [386, 296] on div at bounding box center [386, 295] width 4 height 6
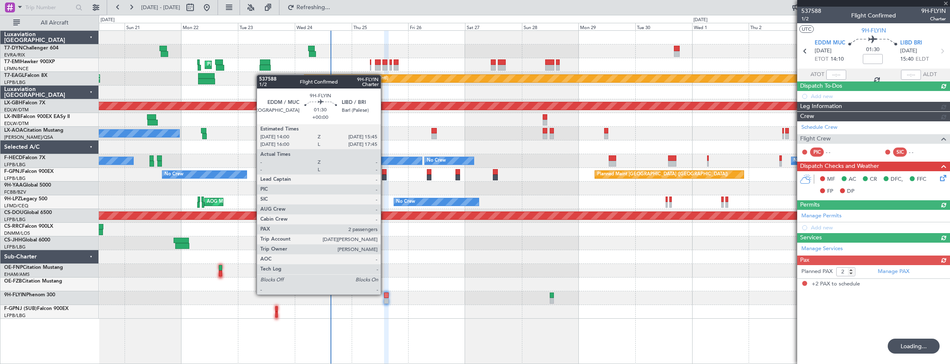
scroll to position [0, 0]
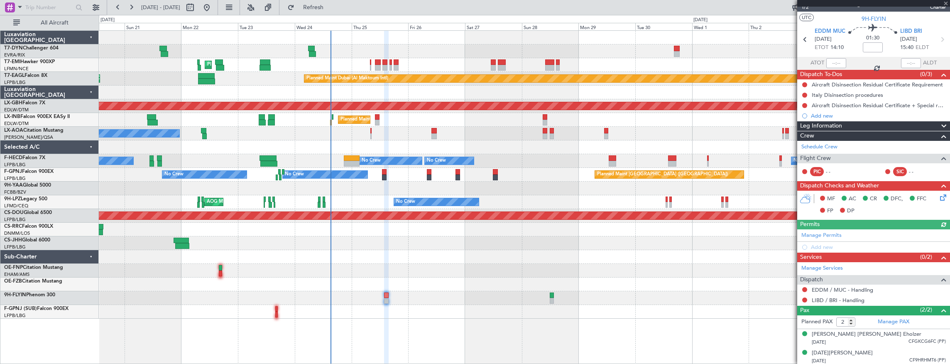
type input "+00:15"
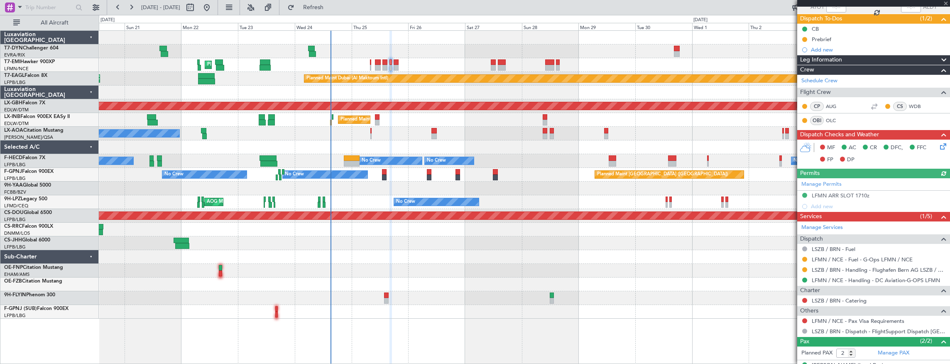
scroll to position [98, 0]
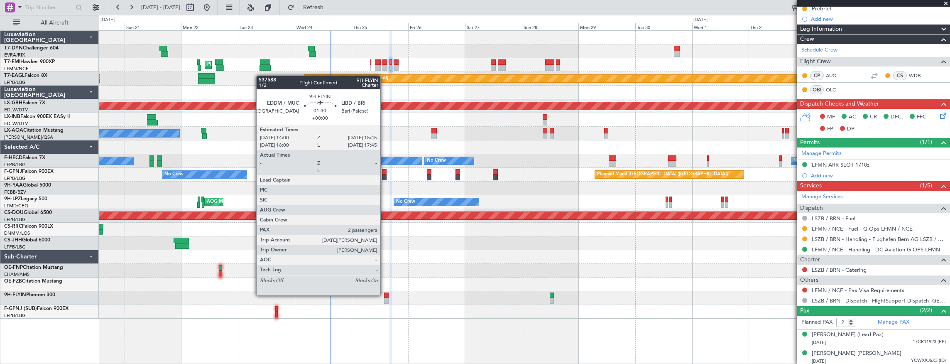
click at [385, 295] on div at bounding box center [386, 295] width 4 height 6
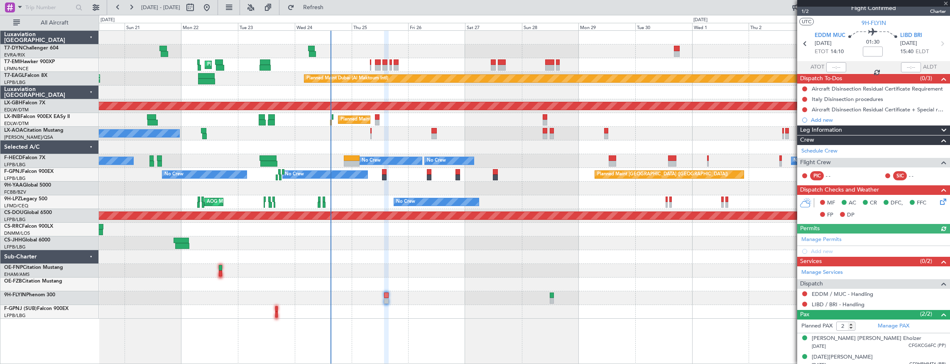
scroll to position [12, 0]
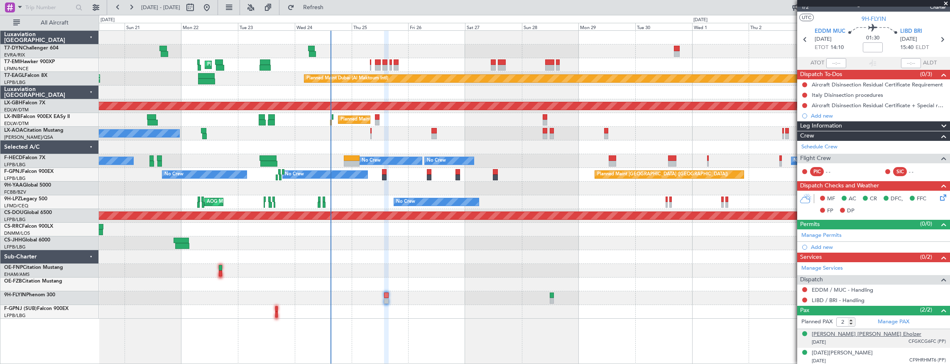
click at [859, 334] on div "[PERSON_NAME] [PERSON_NAME] Eholzer" at bounding box center [867, 334] width 110 height 8
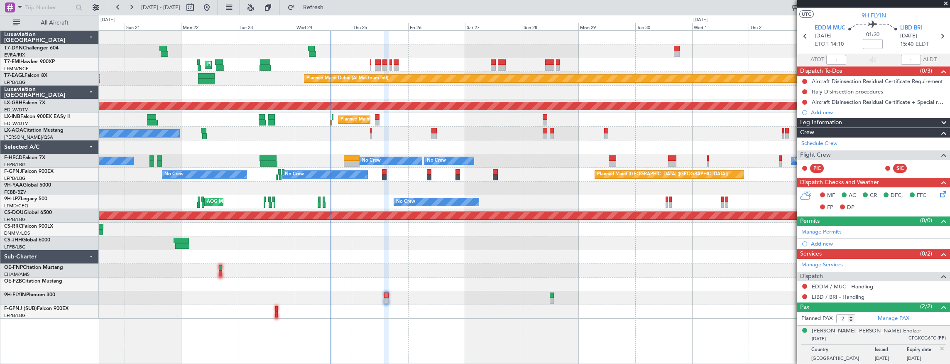
scroll to position [0, 0]
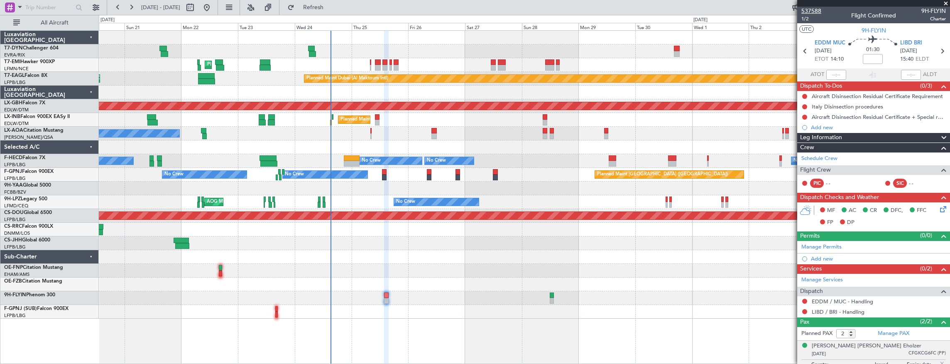
click at [819, 10] on span "537588" at bounding box center [812, 11] width 20 height 9
click at [811, 18] on span "1/2" at bounding box center [812, 18] width 20 height 7
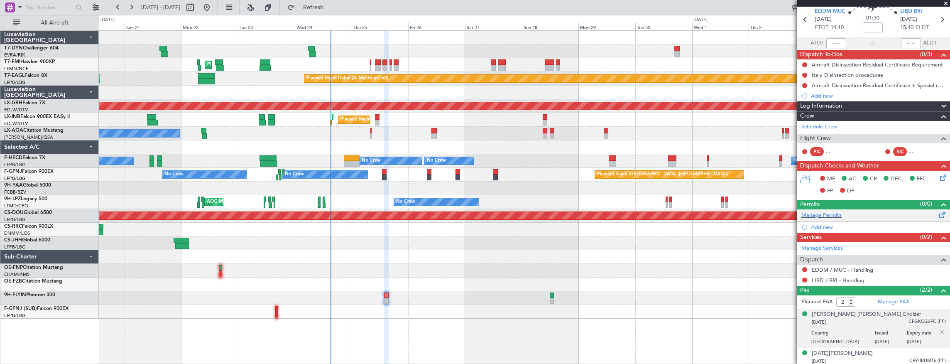
scroll to position [32, 0]
click at [832, 314] on div "[PERSON_NAME] [PERSON_NAME] Eholzer" at bounding box center [867, 314] width 110 height 8
click at [834, 351] on div "[DATE][PERSON_NAME]" at bounding box center [842, 353] width 61 height 8
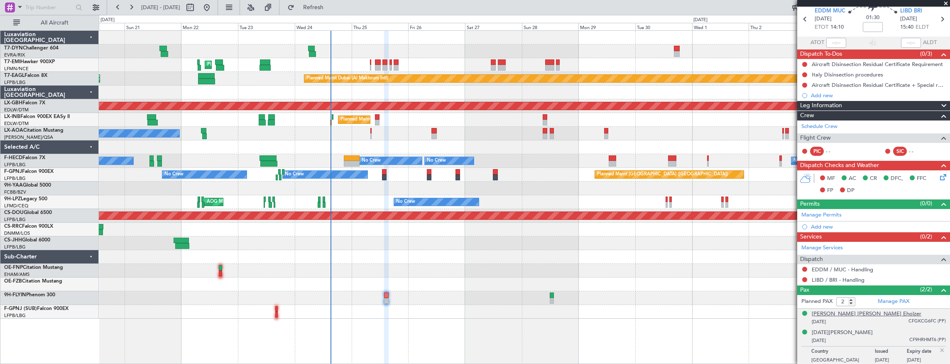
click at [856, 310] on div "[PERSON_NAME] [PERSON_NAME] Eholzer" at bounding box center [867, 314] width 110 height 8
click at [862, 351] on div "[DATE][PERSON_NAME]" at bounding box center [842, 353] width 61 height 8
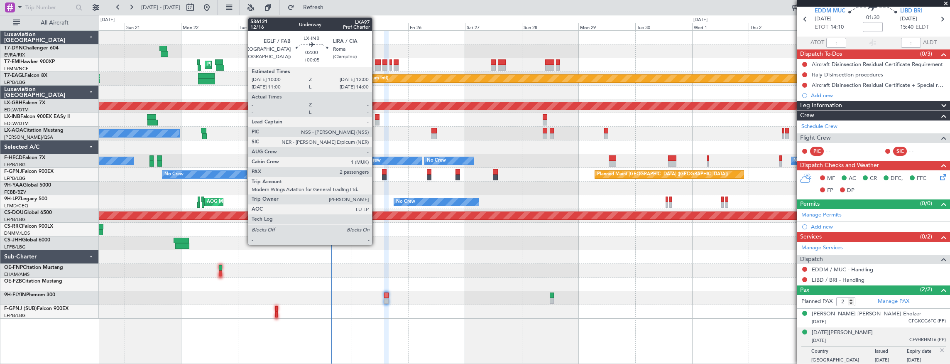
click at [376, 116] on div at bounding box center [377, 117] width 5 height 6
type input "+00:05"
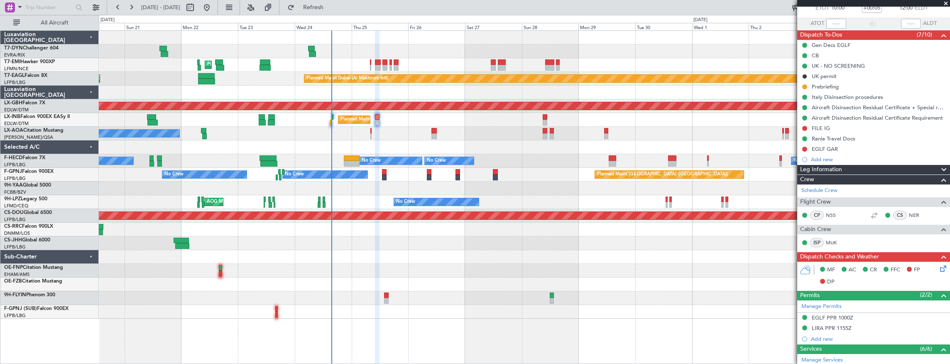
scroll to position [0, 0]
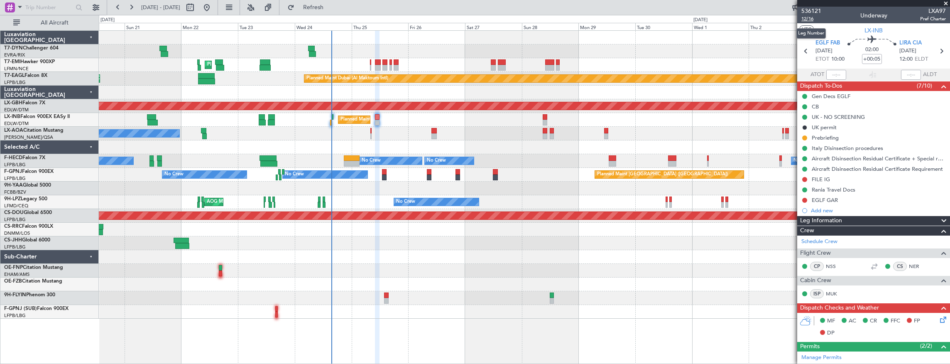
click at [813, 17] on span "12/16" at bounding box center [812, 18] width 20 height 7
click at [811, 13] on span "536121" at bounding box center [812, 11] width 20 height 9
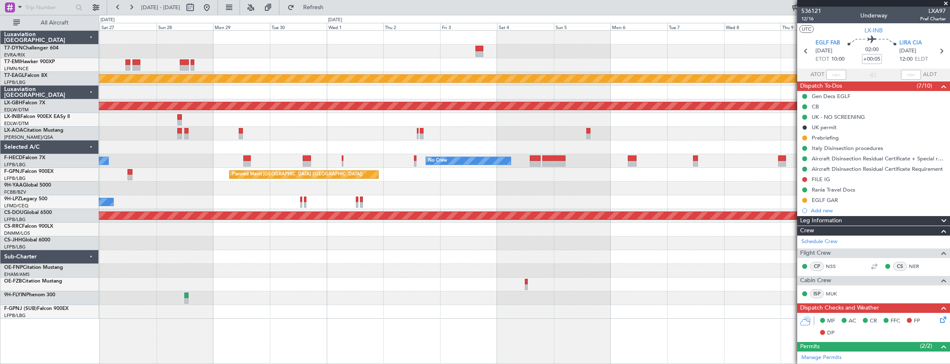
click at [86, 50] on div "Planned Maint Dubai (Al Maktoum Intl) Planned Maint Nurnberg Planned Maint [GEO…" at bounding box center [475, 189] width 950 height 349
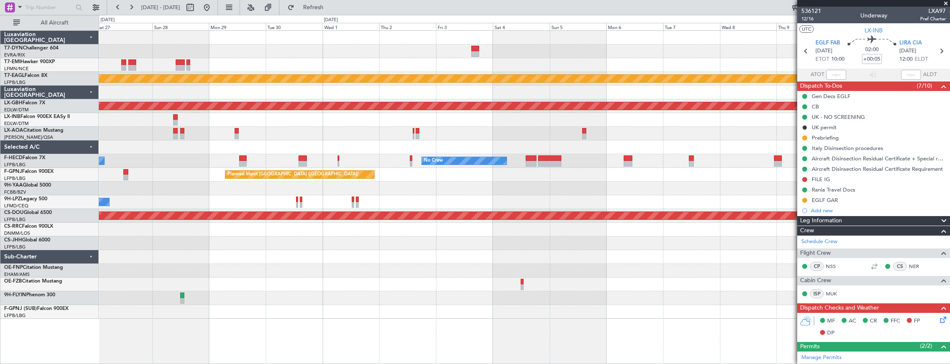
click at [219, 53] on div at bounding box center [525, 51] width 852 height 14
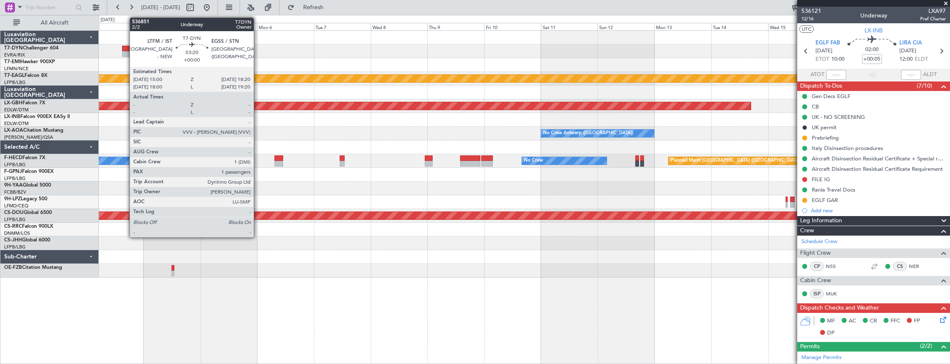
click at [125, 49] on div at bounding box center [126, 49] width 8 height 6
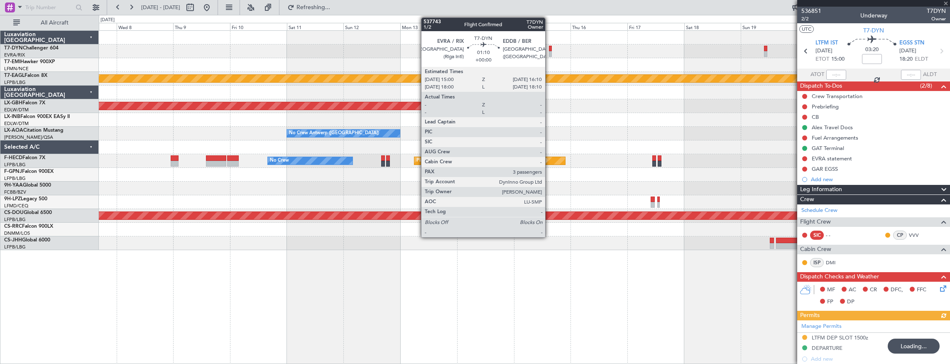
click at [550, 50] on div at bounding box center [550, 49] width 3 height 6
type input "3"
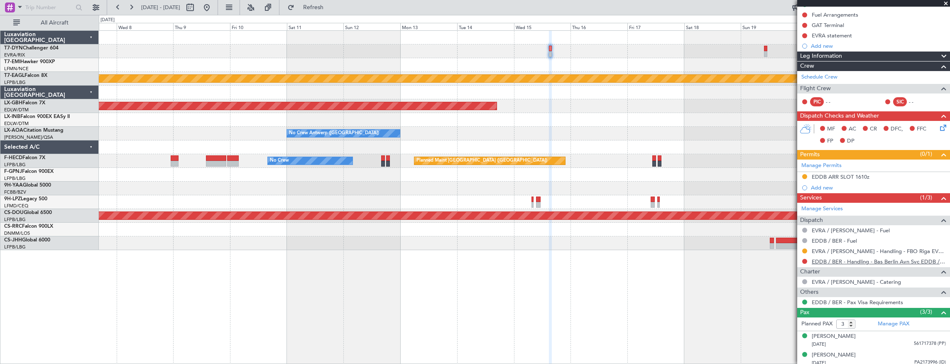
scroll to position [116, 0]
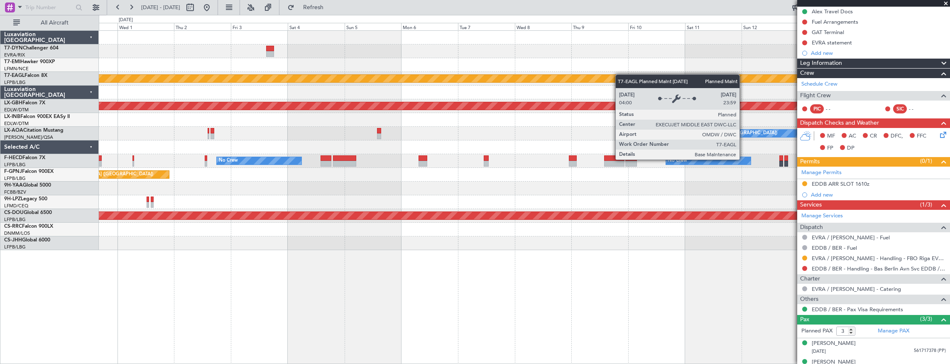
click at [638, 76] on div "Planned Maint Dubai (Al Maktoum Intl) Planned Maint Nurnberg No Crew [GEOGRAPHI…" at bounding box center [525, 140] width 852 height 219
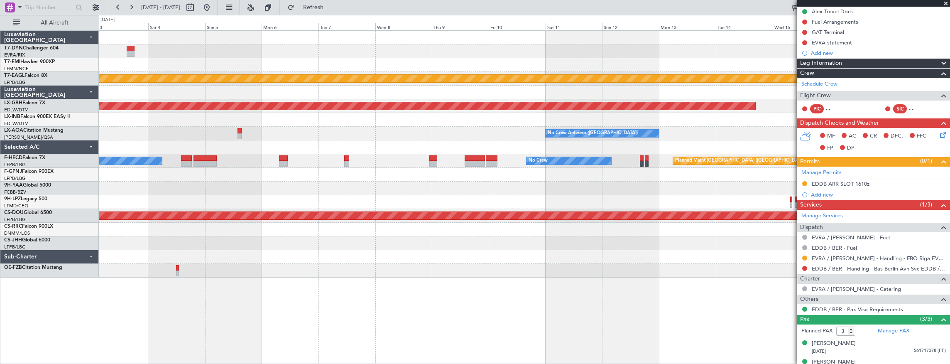
click at [238, 47] on div at bounding box center [525, 51] width 852 height 14
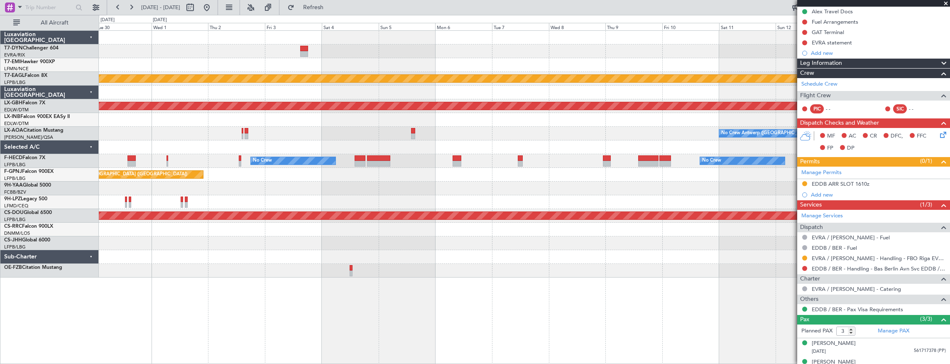
click at [458, 48] on div at bounding box center [525, 51] width 852 height 14
click at [513, 53] on div at bounding box center [525, 51] width 852 height 14
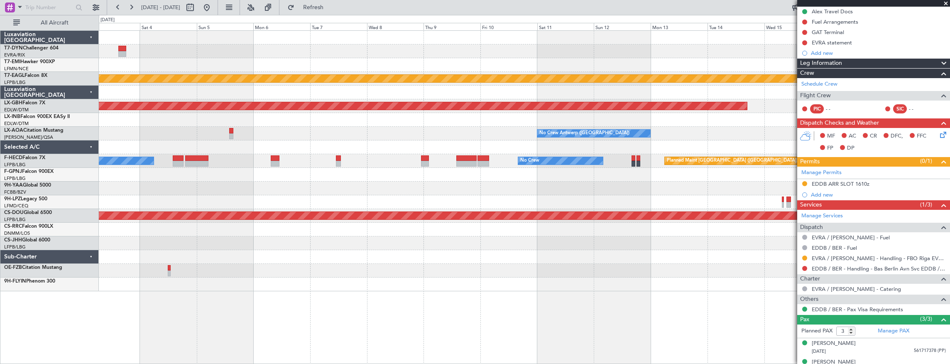
click at [14, 54] on div "Planned Maint Dubai (Al Maktoum Intl) Planned Maint Nurnberg No Crew [GEOGRAPHI…" at bounding box center [475, 189] width 950 height 349
